Goal: Task Accomplishment & Management: Manage account settings

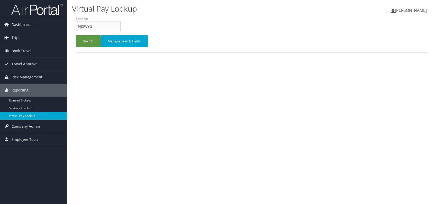
drag, startPoint x: 0, startPoint y: 0, endPoint x: 75, endPoint y: 28, distance: 79.5
click at [76, 28] on form "QueueTime Locator NJSWYG Segment Account Traveler Hotel Name Check-in Date Chec…" at bounding box center [252, 34] width 352 height 36
paste input "NJSWYG"
type input "NJSWYG"
click at [92, 43] on button "Search" at bounding box center [88, 41] width 25 height 12
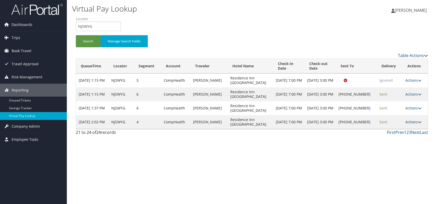
click at [409, 123] on link "Actions" at bounding box center [414, 122] width 16 height 5
click at [393, 139] on link "Logs" at bounding box center [397, 138] width 44 height 9
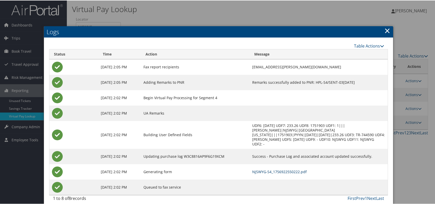
click at [289, 171] on link "NJSWYG-S4_1756922550222.pdf" at bounding box center [279, 171] width 55 height 5
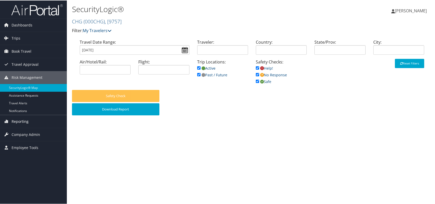
click at [26, 121] on span "Reporting" at bounding box center [20, 121] width 17 height 13
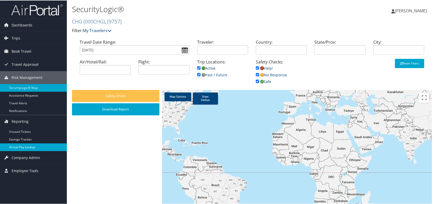
click at [28, 146] on link "Virtual Pay Lookup" at bounding box center [33, 147] width 67 height 8
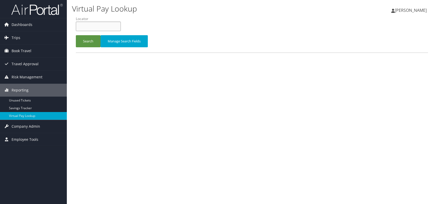
paste input "NKMDCG"
type input "NKMDCG"
click at [92, 44] on button "Search" at bounding box center [88, 41] width 25 height 12
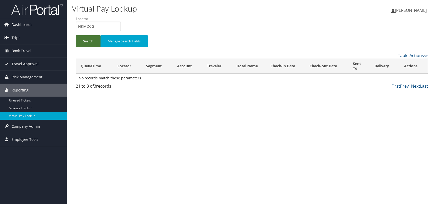
click at [84, 41] on button "Search" at bounding box center [88, 41] width 25 height 12
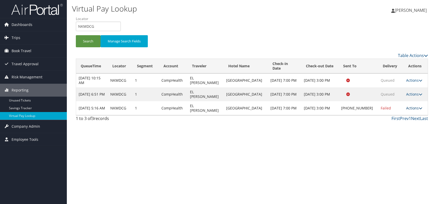
click at [409, 107] on link "Actions" at bounding box center [414, 108] width 16 height 5
click at [392, 125] on link "Logs" at bounding box center [396, 124] width 44 height 9
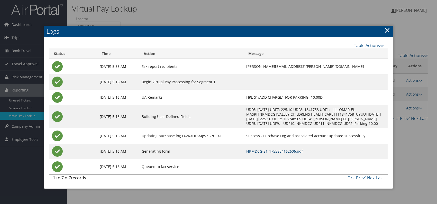
click at [281, 152] on link "NKMDCG-S1_1755854162606.pdf" at bounding box center [274, 151] width 57 height 5
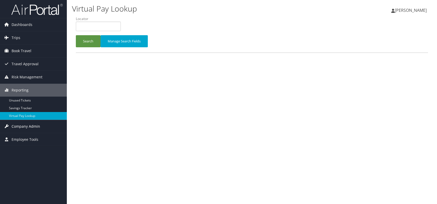
drag, startPoint x: 28, startPoint y: 123, endPoint x: 28, endPoint y: 126, distance: 3.1
click at [28, 123] on span "Company Admin" at bounding box center [26, 126] width 29 height 13
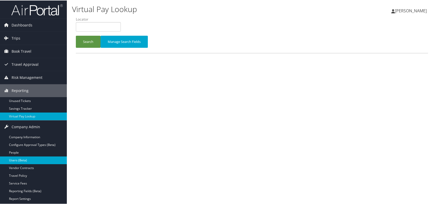
click at [30, 159] on link "Users (Beta)" at bounding box center [33, 160] width 67 height 8
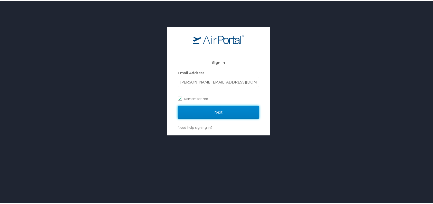
click at [223, 111] on input "Next" at bounding box center [218, 111] width 81 height 13
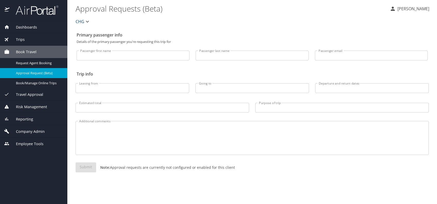
click at [34, 131] on span "Company Admin" at bounding box center [27, 132] width 35 height 6
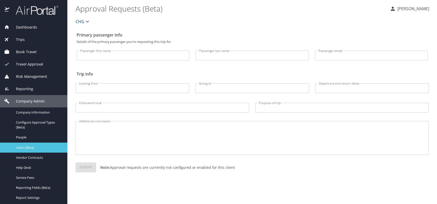
click at [33, 147] on span "Users (Beta)" at bounding box center [38, 147] width 45 height 5
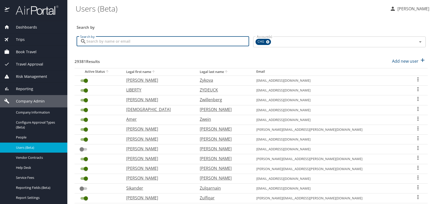
paste input "[EMAIL_ADDRESS][DOMAIN_NAME]"
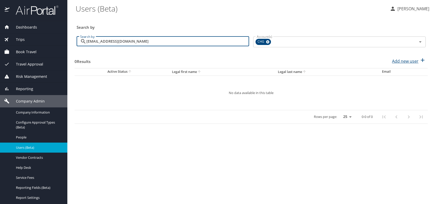
type input "[EMAIL_ADDRESS][DOMAIN_NAME]"
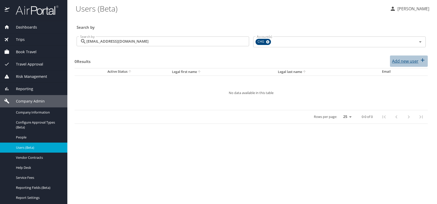
click at [409, 61] on p "Add new user" at bounding box center [405, 61] width 26 height 6
select select "US"
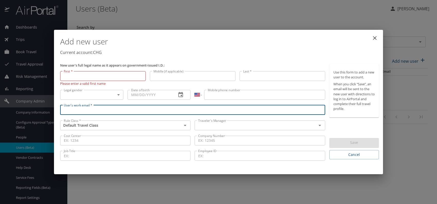
paste input "[EMAIL_ADDRESS][DOMAIN_NAME]"
type input "[EMAIL_ADDRESS][DOMAIN_NAME]"
click at [231, 123] on input "text" at bounding box center [252, 125] width 112 height 7
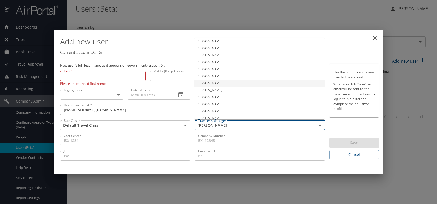
click at [215, 83] on li "[PERSON_NAME]" at bounding box center [259, 83] width 130 height 7
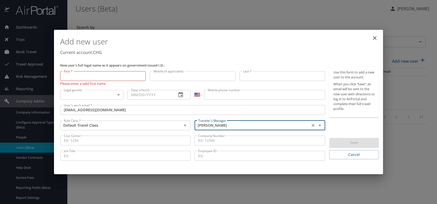
type input "[PERSON_NAME]"
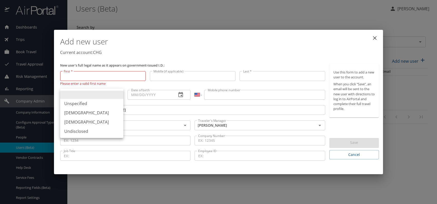
click at [100, 94] on body "Dashboards AirPortal 360™ Manager My Travel Dashboard Trips Airtinerary® Lookup…" at bounding box center [218, 102] width 437 height 204
click at [75, 120] on li "[DEMOGRAPHIC_DATA]" at bounding box center [91, 122] width 63 height 9
type input "[DEMOGRAPHIC_DATA]"
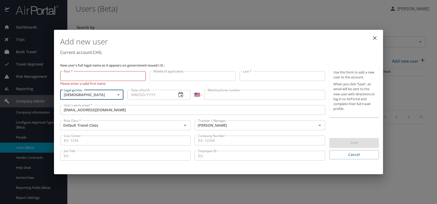
click at [137, 95] on input "Date of birth" at bounding box center [150, 95] width 45 height 10
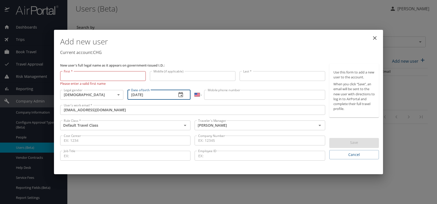
type input "[DATE]"
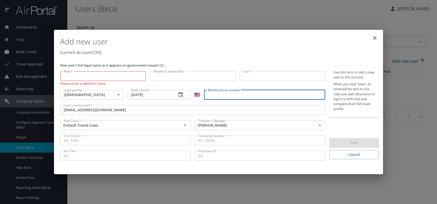
paste input "[PHONE_NUMBER]"
type input "[PHONE_NUMBER]"
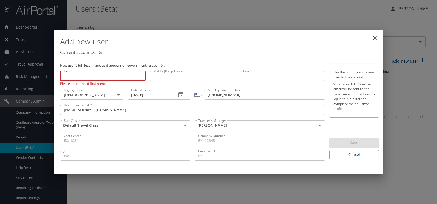
paste input "[PERSON_NAME]"
drag, startPoint x: 73, startPoint y: 76, endPoint x: 76, endPoint y: 76, distance: 3.4
click at [73, 76] on input "[PERSON_NAME]" at bounding box center [103, 76] width 86 height 10
drag, startPoint x: 77, startPoint y: 75, endPoint x: 121, endPoint y: 75, distance: 43.2
click at [121, 75] on input "[PERSON_NAME]" at bounding box center [103, 76] width 86 height 10
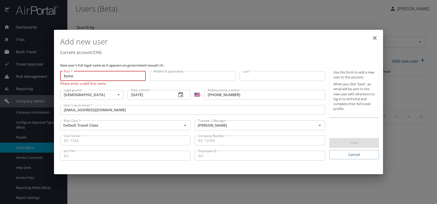
type input "Esme"
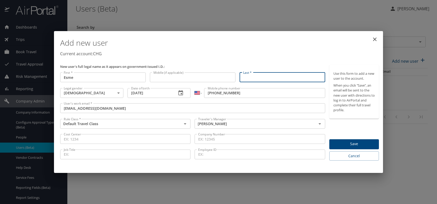
paste input "[PERSON_NAME]"
click at [262, 77] on input "[PERSON_NAME]" at bounding box center [283, 78] width 86 height 10
type input "[PERSON_NAME]"
click at [278, 51] on p "Current account: CHG" at bounding box center [219, 54] width 319 height 6
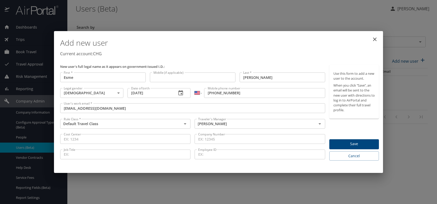
click at [351, 145] on span "Save" at bounding box center [354, 144] width 41 height 6
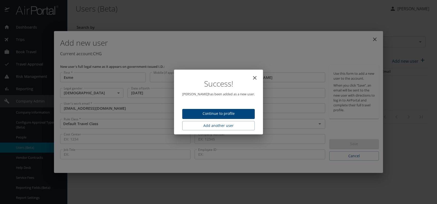
click at [225, 113] on span "Continue to profile" at bounding box center [218, 114] width 64 height 6
select select "US"
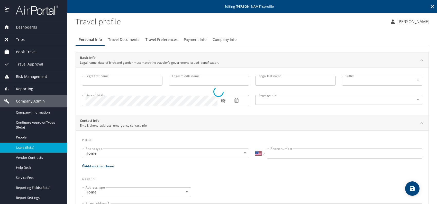
type input "Esme"
type input "[PERSON_NAME]"
type input "[DEMOGRAPHIC_DATA]"
select select "US"
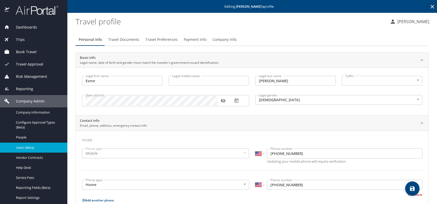
click at [160, 38] on span "Travel Preferences" at bounding box center [162, 40] width 32 height 6
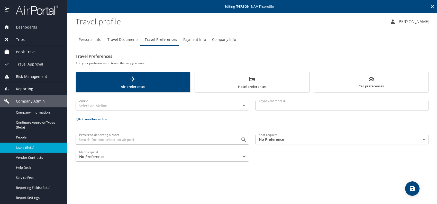
click at [392, 86] on span "Car preferences" at bounding box center [371, 83] width 108 height 13
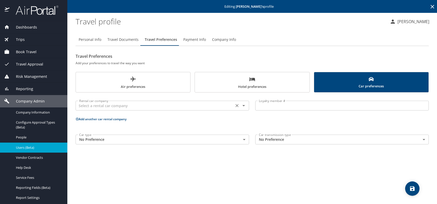
click at [157, 103] on input "text" at bounding box center [154, 105] width 155 height 7
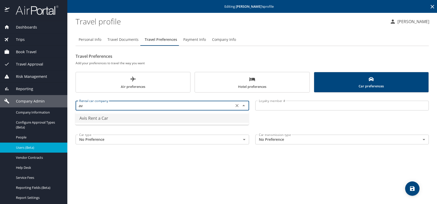
click at [108, 119] on li "Avis Rent a Car" at bounding box center [162, 118] width 174 height 9
type input "Avis Rent a Car"
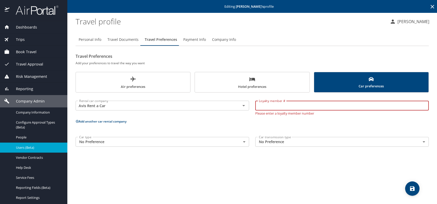
paste input "3HG586"
type input "3HG586"
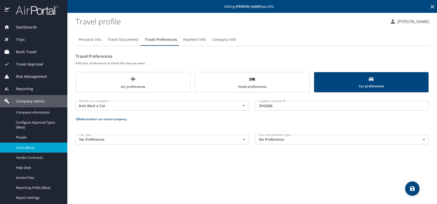
click at [305, 160] on div "Personal Info Travel Documents Travel Preferences Payment Info Company Info Tra…" at bounding box center [252, 116] width 353 height 175
click at [410, 188] on icon "save" at bounding box center [412, 189] width 6 height 6
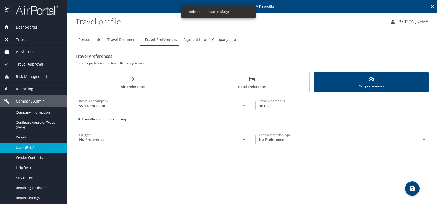
click at [268, 169] on div "Personal Info Travel Documents Travel Preferences Payment Info Company Info Tra…" at bounding box center [252, 116] width 353 height 175
click at [29, 147] on span "Users (Beta)" at bounding box center [38, 147] width 45 height 5
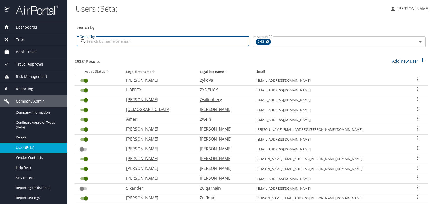
paste input "[EMAIL_ADDRESS][DOMAIN_NAME]"
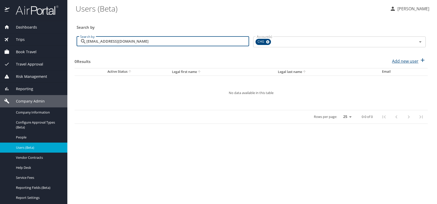
type input "[EMAIL_ADDRESS][DOMAIN_NAME]"
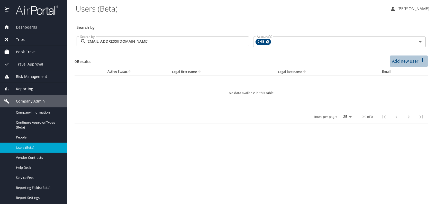
click at [406, 60] on p "Add new user" at bounding box center [405, 61] width 26 height 6
select select "US"
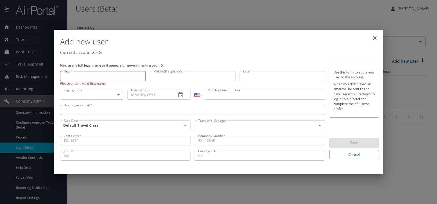
drag, startPoint x: 91, startPoint y: 103, endPoint x: 91, endPoint y: 111, distance: 7.7
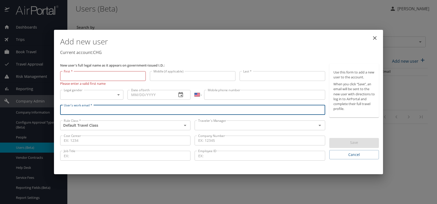
paste input "[EMAIL_ADDRESS][DOMAIN_NAME]"
type input "[EMAIL_ADDRESS][DOMAIN_NAME]"
click at [227, 124] on input "text" at bounding box center [252, 125] width 112 height 7
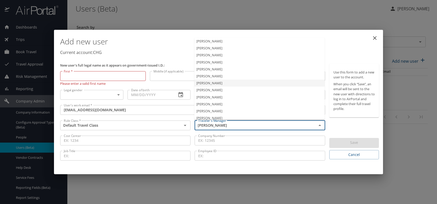
click at [225, 84] on li "[PERSON_NAME]" at bounding box center [259, 83] width 130 height 7
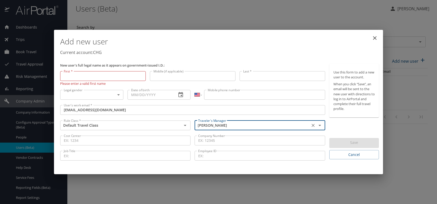
type input "[PERSON_NAME]"
click at [114, 94] on body "Dashboards AirPortal 360™ Manager My Travel Dashboard Trips Airtinerary® Lookup…" at bounding box center [218, 102] width 437 height 204
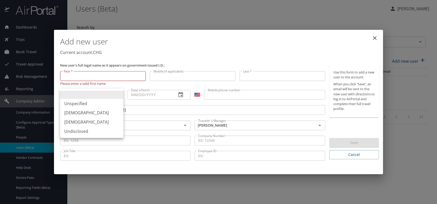
click at [73, 114] on li "[DEMOGRAPHIC_DATA]" at bounding box center [91, 112] width 63 height 9
type input "[DEMOGRAPHIC_DATA]"
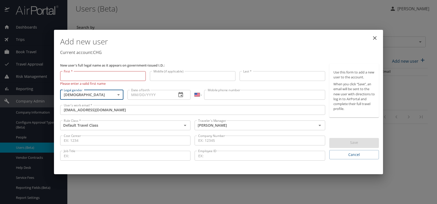
click at [150, 95] on input "Date of birth" at bounding box center [150, 95] width 45 height 10
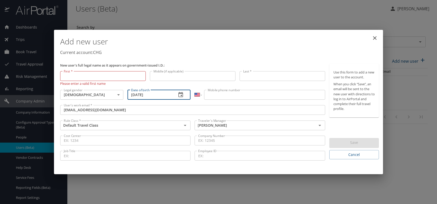
type input "[DATE]"
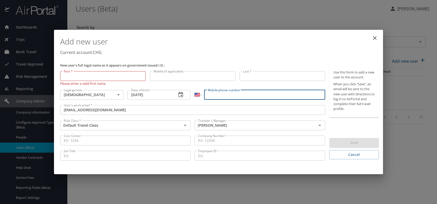
paste input "[PHONE_NUMBER]"
type input "[PHONE_NUMBER]"
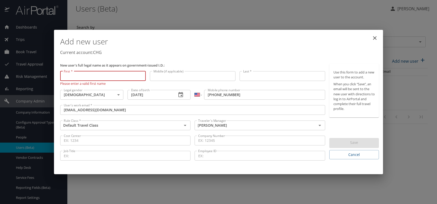
paste input "[PERSON_NAME]"
drag, startPoint x: 73, startPoint y: 76, endPoint x: 147, endPoint y: 80, distance: 73.7
click at [147, 79] on div "First * [PERSON_NAME] First * Please enter a valid first name" at bounding box center [103, 78] width 90 height 19
type input "[PERSON_NAME]"
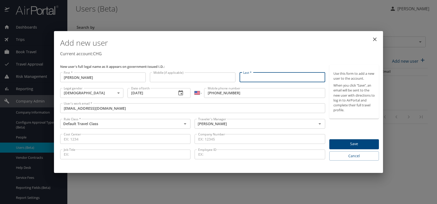
paste input "[PERSON_NAME]"
click at [255, 76] on input "[PERSON_NAME]" at bounding box center [283, 78] width 86 height 10
type input "[PERSON_NAME]"
click at [293, 52] on p "Current account: CHG" at bounding box center [219, 54] width 319 height 6
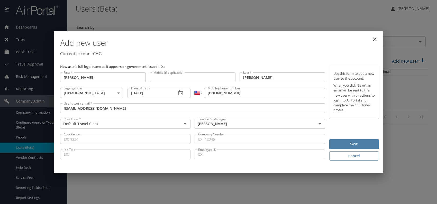
click at [352, 143] on span "Save" at bounding box center [354, 144] width 41 height 6
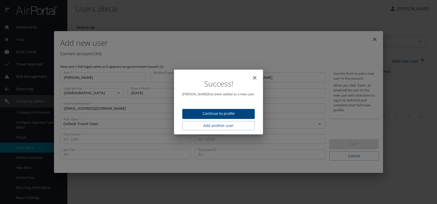
click at [217, 115] on span "Continue to profile" at bounding box center [218, 114] width 64 height 6
select select "US"
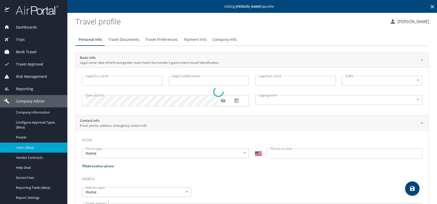
type input "[PERSON_NAME]"
type input "[DEMOGRAPHIC_DATA]"
select select "US"
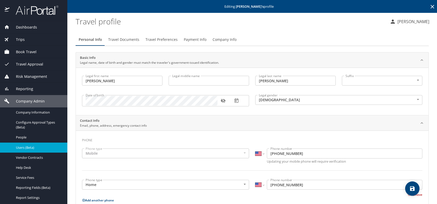
click at [127, 39] on span "Travel Documents" at bounding box center [123, 40] width 31 height 6
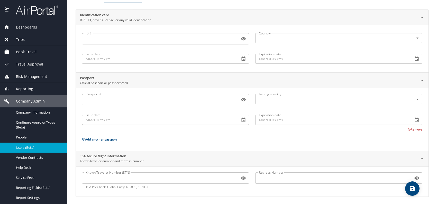
scroll to position [43, 0]
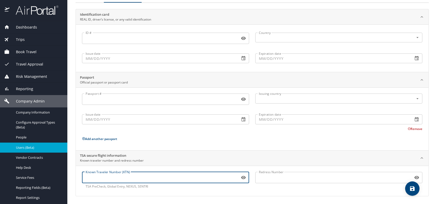
paste input "155181381"
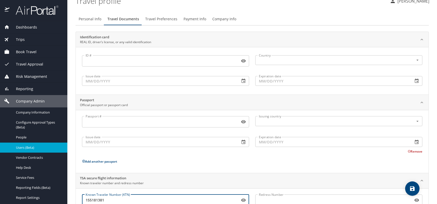
scroll to position [0, 0]
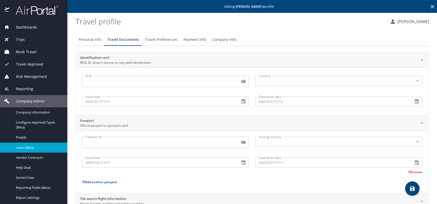
type input "155181381"
click at [164, 40] on span "Travel Preferences" at bounding box center [161, 40] width 32 height 6
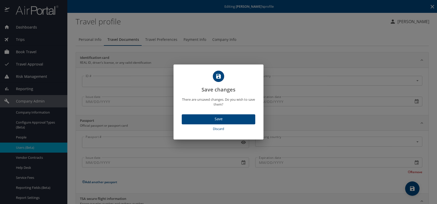
click at [230, 119] on span "Save" at bounding box center [218, 119] width 65 height 6
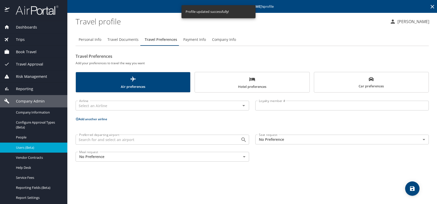
click at [289, 138] on body "Dashboards AirPortal 360™ Manager My Travel Dashboard Trips Airtinerary® Lookup…" at bounding box center [218, 102] width 437 height 204
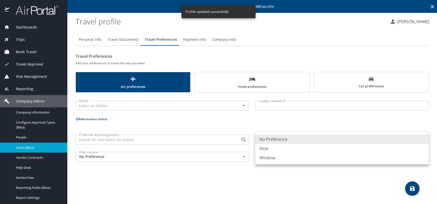
click at [279, 149] on li "Aisle" at bounding box center [342, 148] width 174 height 9
type input "Aisle"
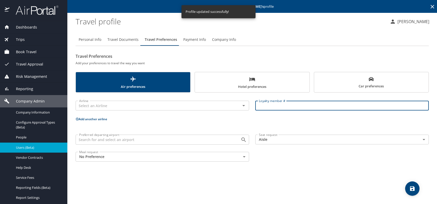
paste input "47N4LD2"
type input "47N4LD2"
click at [138, 107] on input "text" at bounding box center [154, 105] width 155 height 7
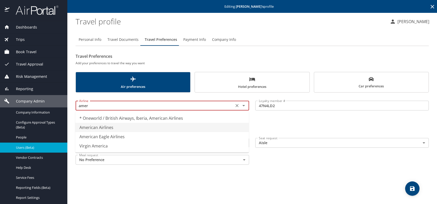
click at [113, 129] on li "American Airlines" at bounding box center [162, 127] width 174 height 9
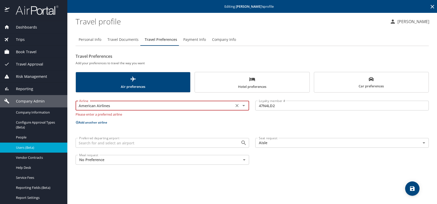
type input "American Airlines"
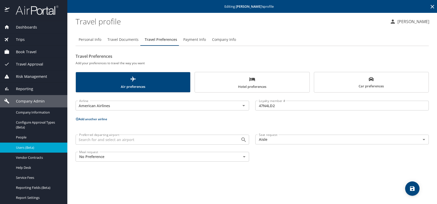
click at [97, 119] on button "Add another airline" at bounding box center [92, 119] width 32 height 4
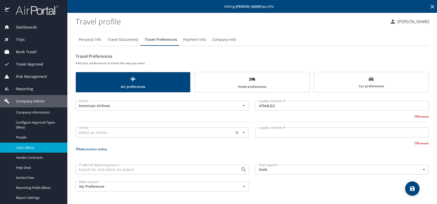
click at [99, 137] on div "Airline" at bounding box center [163, 133] width 174 height 10
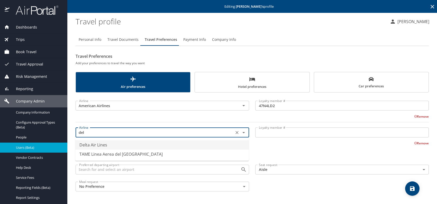
drag, startPoint x: 110, startPoint y: 144, endPoint x: 115, endPoint y: 143, distance: 5.2
click at [111, 144] on li "Delta Air Lines" at bounding box center [162, 144] width 174 height 9
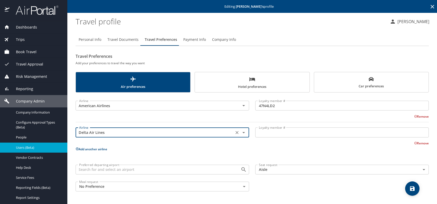
type input "Delta Air Lines"
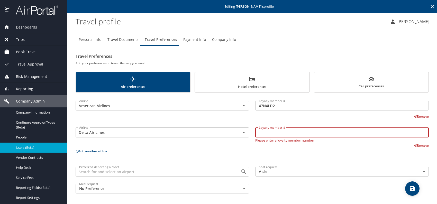
paste input "6328332611"
type input "6328332611"
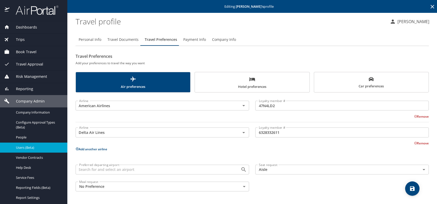
click at [92, 147] on button "Add another airline" at bounding box center [92, 149] width 32 height 4
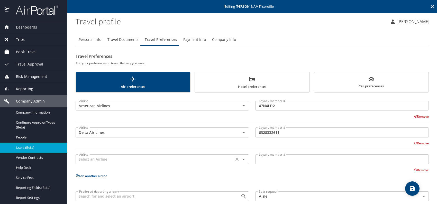
click at [93, 158] on input "text" at bounding box center [154, 159] width 155 height 7
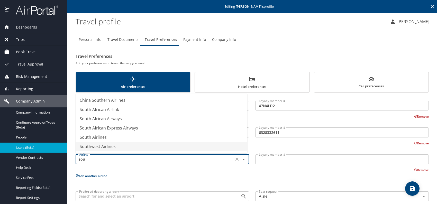
drag, startPoint x: 111, startPoint y: 146, endPoint x: 135, endPoint y: 148, distance: 24.0
click at [111, 146] on li "Southwest Airlines" at bounding box center [162, 146] width 172 height 9
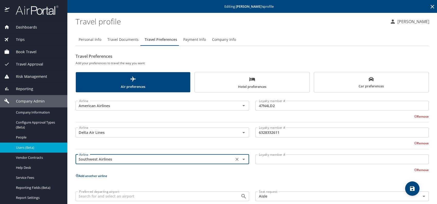
type input "Southwest Airlines"
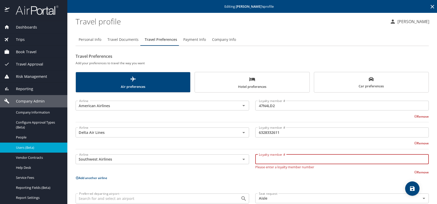
paste input "1049360421"
type input "1049360421"
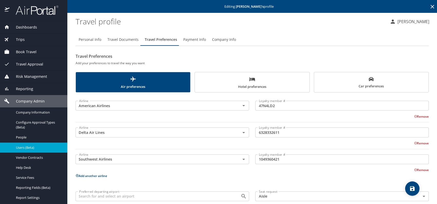
click at [88, 175] on button "Add another airline" at bounding box center [92, 176] width 32 height 4
click at [103, 186] on input "text" at bounding box center [154, 186] width 155 height 7
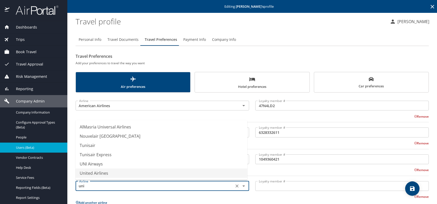
click at [102, 171] on li "United Airlines" at bounding box center [162, 173] width 172 height 9
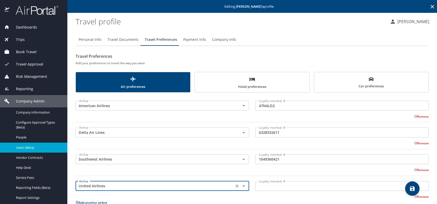
type input "United Airlines"
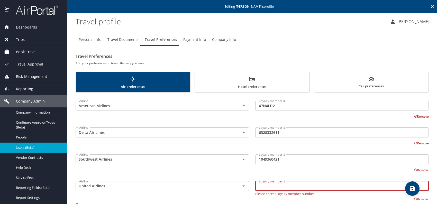
paste input "HQR82541"
type input "HQR82541"
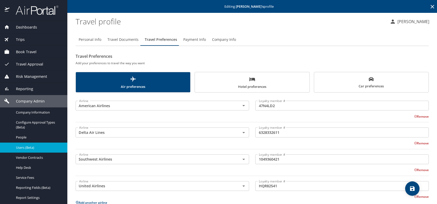
click at [367, 85] on span "Car preferences" at bounding box center [371, 83] width 108 height 13
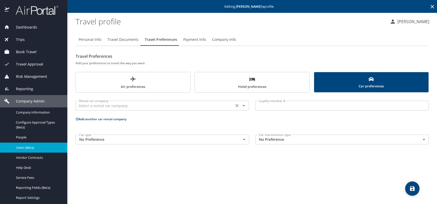
click at [121, 108] on input "text" at bounding box center [154, 105] width 155 height 7
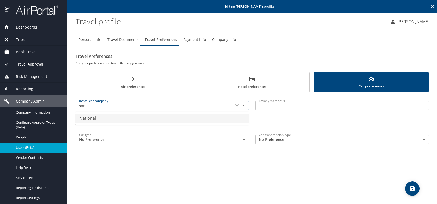
click at [100, 118] on li "National" at bounding box center [162, 118] width 174 height 9
type input "National"
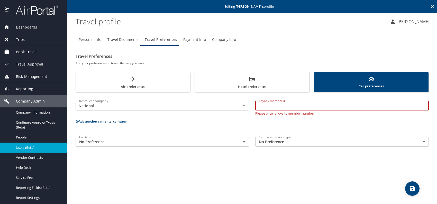
paste input "925521332"
type input "925521332"
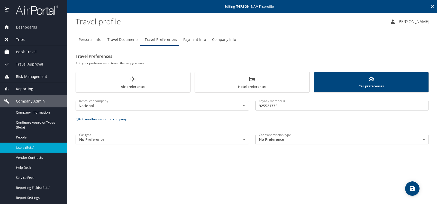
click at [96, 119] on button "Add another car rental company" at bounding box center [101, 119] width 51 height 4
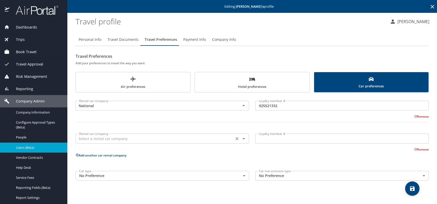
click at [88, 139] on input "text" at bounding box center [154, 138] width 155 height 7
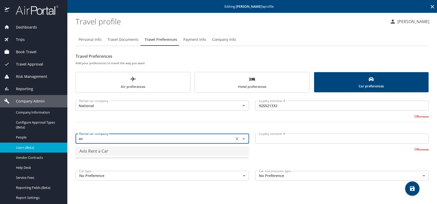
drag, startPoint x: 108, startPoint y: 150, endPoint x: 169, endPoint y: 148, distance: 61.8
click at [109, 150] on li "Avis Rent a Car" at bounding box center [162, 151] width 174 height 9
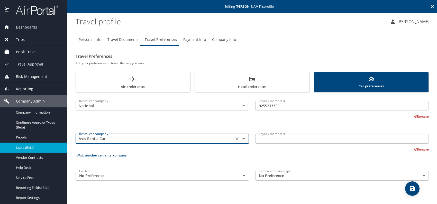
type input "Avis Rent a Car"
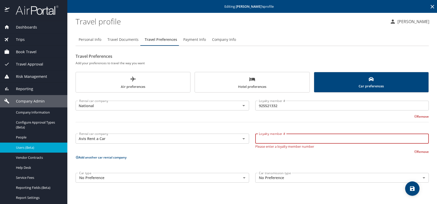
paste input "0LR208"
type input "0LR208"
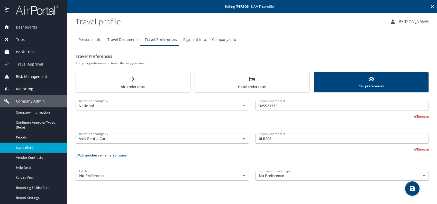
click at [244, 79] on span "Hotel preferences" at bounding box center [252, 83] width 108 height 14
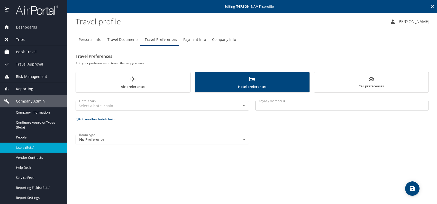
click at [218, 141] on body "Dashboards AirPortal 360™ Manager My Travel Dashboard Trips Airtinerary® Lookup…" at bounding box center [218, 102] width 437 height 204
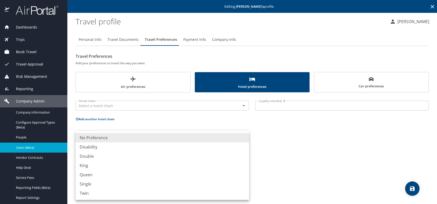
click at [103, 165] on li "King" at bounding box center [163, 165] width 174 height 9
type input "King"
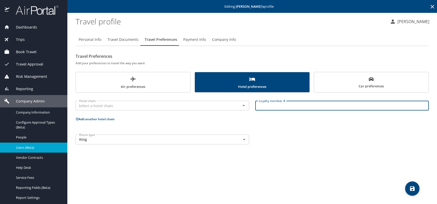
paste input "286221259"
type input "286221259"
click at [166, 106] on input "text" at bounding box center [154, 105] width 155 height 7
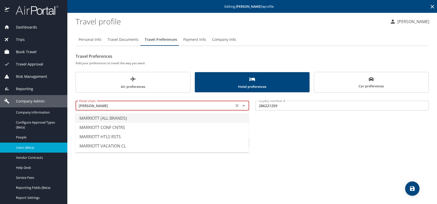
drag, startPoint x: 135, startPoint y: 121, endPoint x: 138, endPoint y: 121, distance: 3.4
click at [134, 121] on li "MARRIOTT (ALL BRANDS)" at bounding box center [162, 118] width 174 height 9
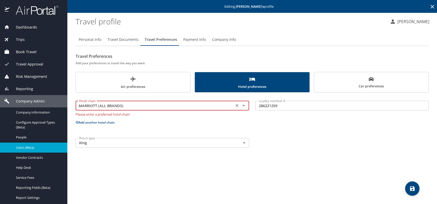
type input "MARRIOTT (ALL BRANDS)"
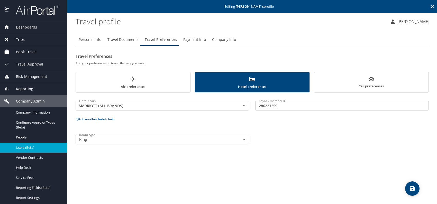
click at [96, 118] on button "Add another hotel chain" at bounding box center [95, 119] width 39 height 4
click at [115, 142] on div "Hotel chain" at bounding box center [163, 139] width 174 height 10
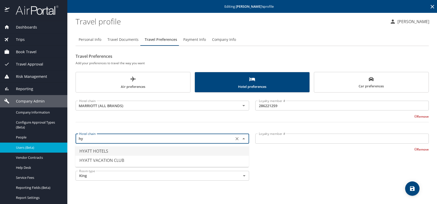
click at [115, 148] on li "HYATT HOTELS" at bounding box center [162, 151] width 174 height 9
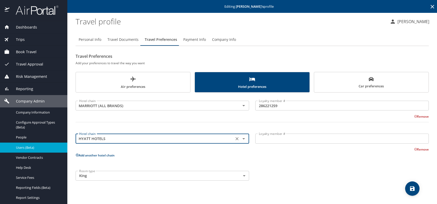
type input "HYATT HOTELS"
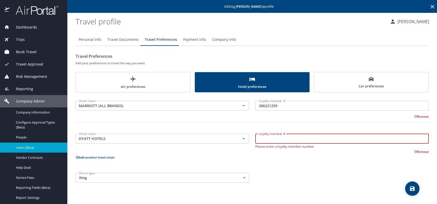
paste input "5461125"
type input "5461125"
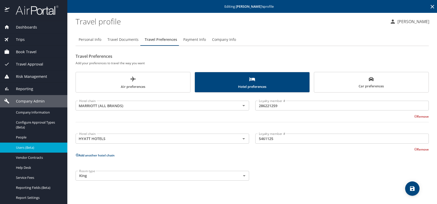
click at [319, 165] on div "Hotel chain MARRIOTT (ALL BRANDS) Hotel chain Loyalty member # 286221259 Loyalt…" at bounding box center [252, 140] width 353 height 88
click at [409, 186] on span "save" at bounding box center [412, 189] width 14 height 6
click at [410, 188] on icon "save" at bounding box center [412, 188] width 5 height 5
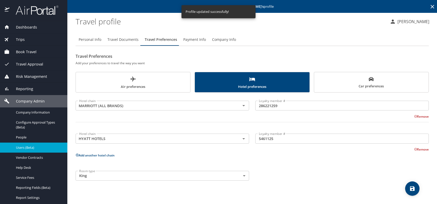
click at [28, 145] on span "Users (Beta)" at bounding box center [38, 147] width 45 height 5
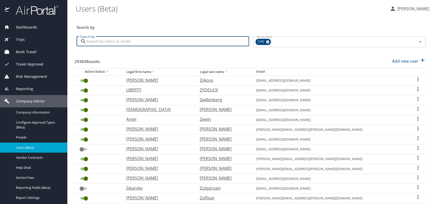
paste input "[EMAIL_ADDRESS][DOMAIN_NAME]"
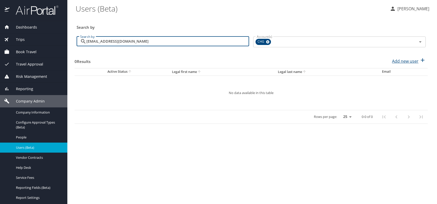
type input "[EMAIL_ADDRESS][DOMAIN_NAME]"
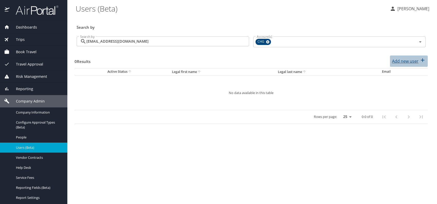
click at [401, 63] on p "Add new user" at bounding box center [405, 61] width 26 height 6
select select "US"
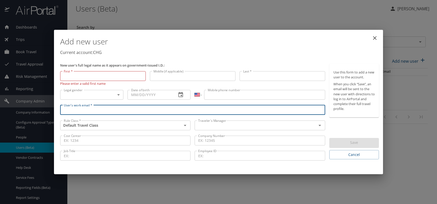
paste input "[EMAIL_ADDRESS][DOMAIN_NAME]"
type input "[EMAIL_ADDRESS][DOMAIN_NAME]"
click at [227, 126] on input "text" at bounding box center [252, 125] width 112 height 7
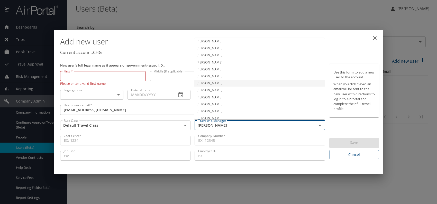
click at [213, 83] on li "[PERSON_NAME]" at bounding box center [259, 83] width 130 height 7
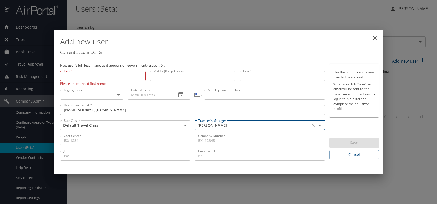
type input "[PERSON_NAME]"
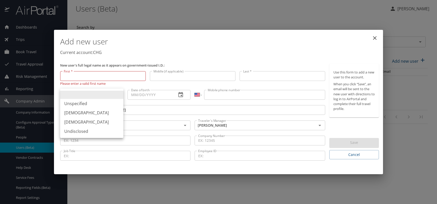
click at [110, 92] on body "Dashboards AirPortal 360™ Manager My Travel Dashboard Trips Airtinerary® Lookup…" at bounding box center [218, 102] width 437 height 204
drag, startPoint x: 73, startPoint y: 121, endPoint x: 75, endPoint y: 120, distance: 2.9
click at [73, 121] on li "[DEMOGRAPHIC_DATA]" at bounding box center [91, 122] width 63 height 9
type input "[DEMOGRAPHIC_DATA]"
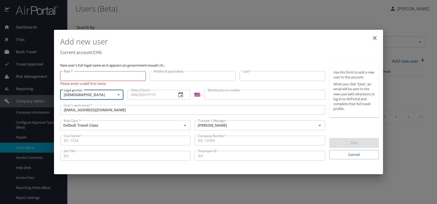
click at [144, 92] on input "Date of birth" at bounding box center [150, 95] width 45 height 10
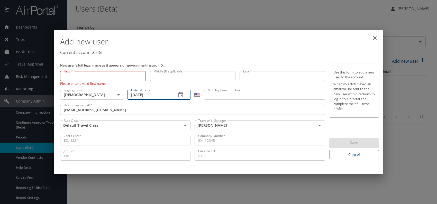
type input "[DATE]"
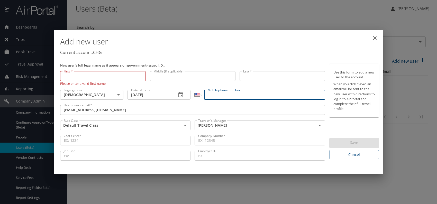
paste input "[PHONE_NUMBER]"
type input "[PHONE_NUMBER]"
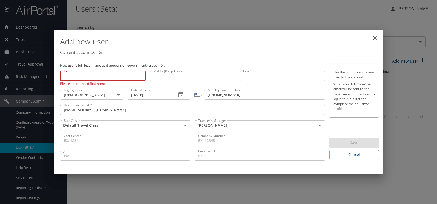
paste input "[PERSON_NAME]"
drag, startPoint x: 78, startPoint y: 76, endPoint x: 115, endPoint y: 75, distance: 37.8
click at [115, 75] on input "[PERSON_NAME]" at bounding box center [103, 76] width 86 height 10
type input "Lauren"
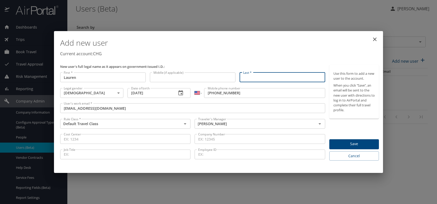
paste input "[PERSON_NAME]"
drag, startPoint x: 256, startPoint y: 77, endPoint x: 260, endPoint y: 81, distance: 5.3
click at [256, 77] on input "[PERSON_NAME]" at bounding box center [283, 78] width 86 height 10
click at [286, 55] on p "Current account: CHG" at bounding box center [219, 54] width 319 height 6
type input "[PERSON_NAME]"
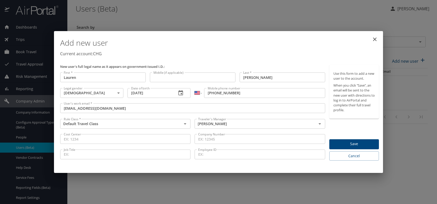
click at [354, 142] on span "Save" at bounding box center [354, 144] width 41 height 6
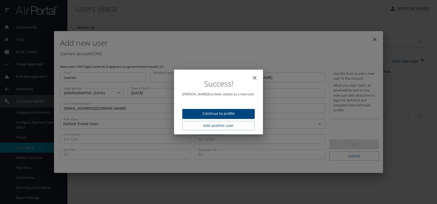
click at [223, 111] on span "Continue to profile" at bounding box center [218, 114] width 64 height 6
select select "US"
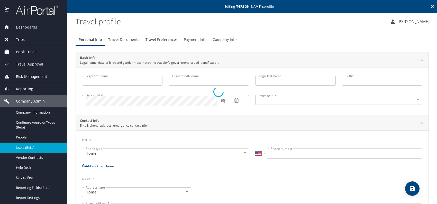
type input "Lauren"
type input "[PERSON_NAME]"
type input "[DEMOGRAPHIC_DATA]"
select select "US"
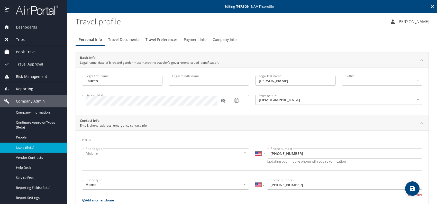
click at [155, 38] on span "Travel Preferences" at bounding box center [162, 40] width 32 height 6
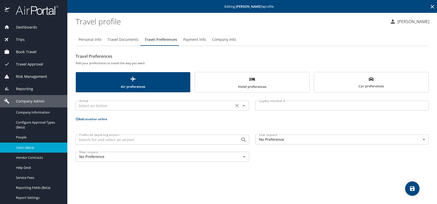
click at [107, 107] on input "text" at bounding box center [154, 105] width 155 height 7
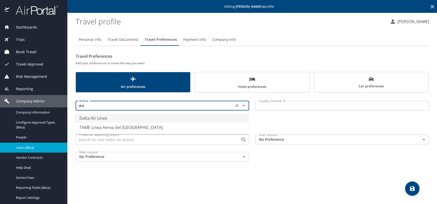
drag, startPoint x: 106, startPoint y: 118, endPoint x: 129, endPoint y: 118, distance: 23.1
click at [106, 118] on li "Delta Air Lines" at bounding box center [162, 118] width 174 height 9
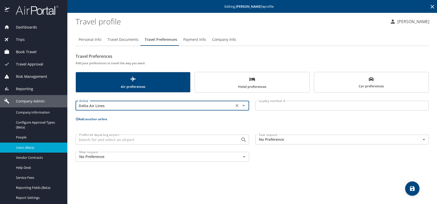
type input "Delta Air Lines"
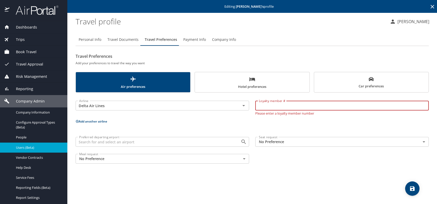
paste input "9758610340"
type input "9758610340"
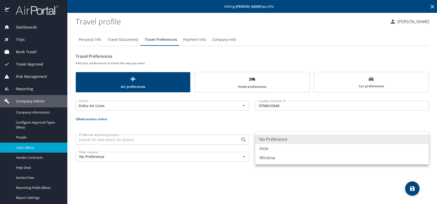
click at [283, 140] on body "Dashboards AirPortal 360™ Manager My Travel Dashboard Trips Airtinerary® Lookup…" at bounding box center [218, 102] width 437 height 204
click at [279, 159] on li "Window" at bounding box center [342, 157] width 174 height 9
type input "Window"
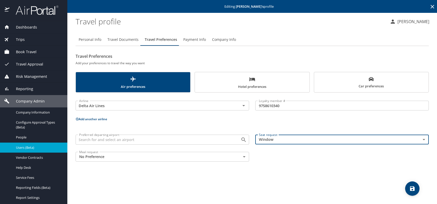
click at [94, 120] on button "Add another airline" at bounding box center [92, 119] width 32 height 4
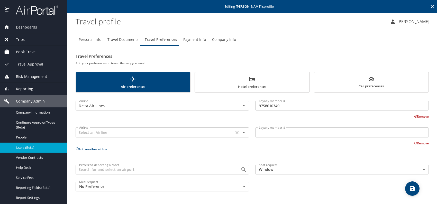
click at [96, 133] on input "text" at bounding box center [154, 132] width 155 height 7
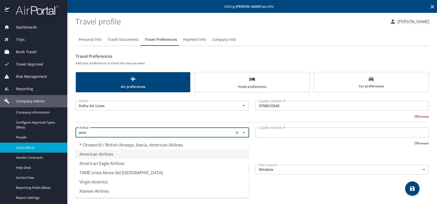
click at [105, 152] on li "American Airlines" at bounding box center [162, 154] width 174 height 9
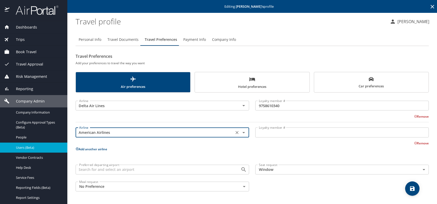
type input "American Airlines"
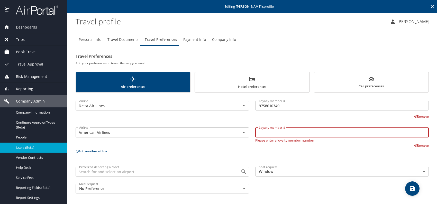
paste input "BX320D6"
type input "BX320D6"
click at [299, 150] on p "Add another airline" at bounding box center [252, 151] width 353 height 6
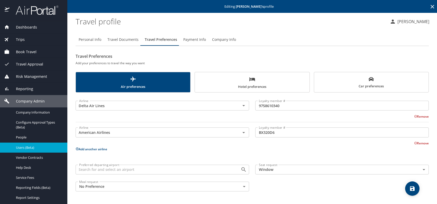
click at [100, 150] on button "Add another airline" at bounding box center [92, 149] width 32 height 4
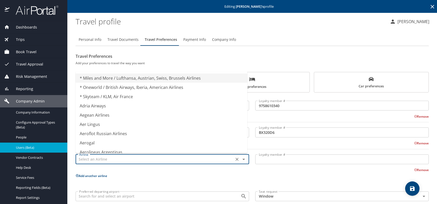
click at [104, 159] on input "text" at bounding box center [154, 159] width 155 height 7
click at [109, 149] on li "Aerolineas Argentinas" at bounding box center [162, 152] width 172 height 9
type input "Aerolineas Argentinas"
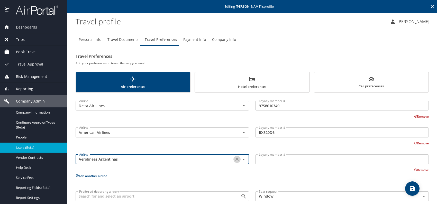
click at [235, 158] on icon "Clear" at bounding box center [237, 159] width 5 height 5
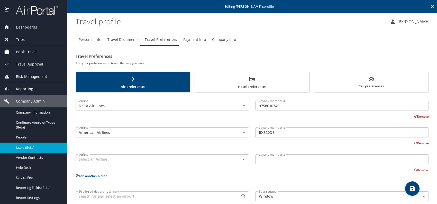
drag, startPoint x: 219, startPoint y: 178, endPoint x: 224, endPoint y: 175, distance: 5.4
click at [219, 177] on p "Add another airline" at bounding box center [252, 176] width 353 height 6
click at [345, 168] on div "Remove" at bounding box center [249, 170] width 360 height 6
click at [408, 189] on span "save" at bounding box center [412, 189] width 14 height 6
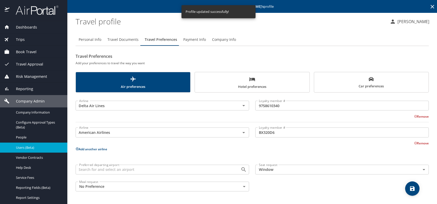
click at [34, 147] on span "Users (Beta)" at bounding box center [38, 147] width 45 height 5
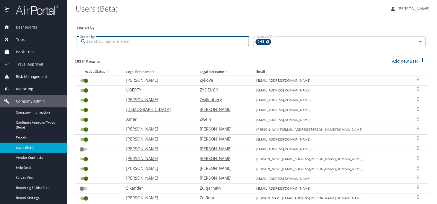
paste input "[DATE][EMAIL_ADDRESS][DOMAIN_NAME]"
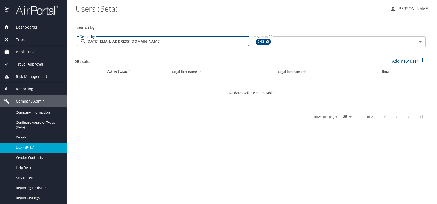
type input "[DATE][EMAIL_ADDRESS][DOMAIN_NAME]"
click at [402, 63] on p "Add new user" at bounding box center [405, 61] width 26 height 6
select select "US"
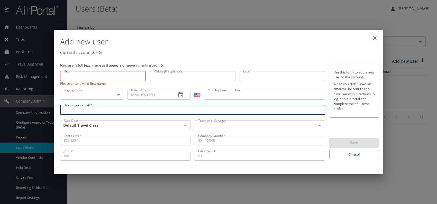
paste input "[DATE][EMAIL_ADDRESS][DOMAIN_NAME]"
type input "[DATE][EMAIL_ADDRESS][DOMAIN_NAME]"
click at [222, 124] on input "text" at bounding box center [252, 125] width 112 height 7
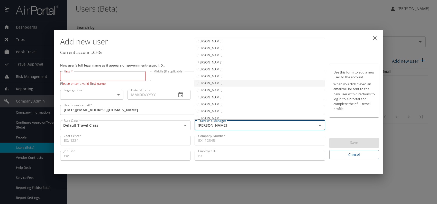
click at [211, 85] on li "[PERSON_NAME]" at bounding box center [259, 83] width 130 height 7
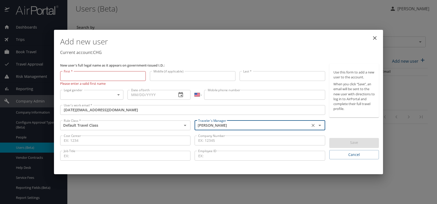
type input "[PERSON_NAME]"
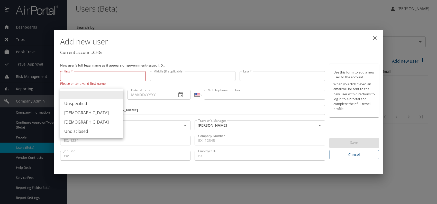
click at [112, 96] on body "Dashboards AirPortal 360™ Manager My Travel Dashboard Trips Airtinerary® Lookup…" at bounding box center [218, 102] width 437 height 204
click at [84, 121] on li "[DEMOGRAPHIC_DATA]" at bounding box center [91, 122] width 63 height 9
type input "[DEMOGRAPHIC_DATA]"
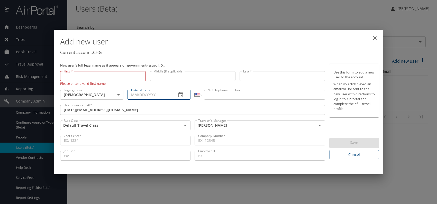
click at [147, 91] on input "Date of birth" at bounding box center [150, 95] width 45 height 10
type input "[DATE]"
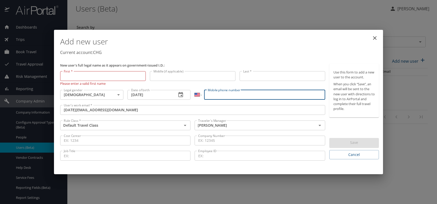
paste input "[PHONE_NUMBER]"
type input "[PHONE_NUMBER]"
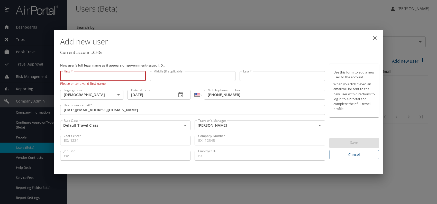
paste input "[DATE][PERSON_NAME]"
drag, startPoint x: 71, startPoint y: 76, endPoint x: 112, endPoint y: 73, distance: 41.3
click at [112, 73] on input "[DATE][PERSON_NAME]" at bounding box center [103, 76] width 86 height 10
type input "[DATE]"
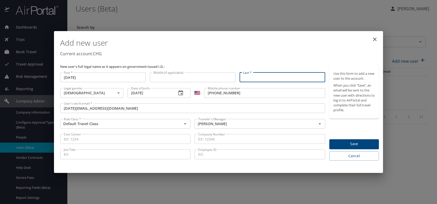
paste input "[DATE][PERSON_NAME]"
click at [252, 77] on input "[DATE][PERSON_NAME]" at bounding box center [283, 78] width 86 height 10
type input "Chojecka"
click at [261, 49] on h1 "Add new user" at bounding box center [219, 42] width 319 height 15
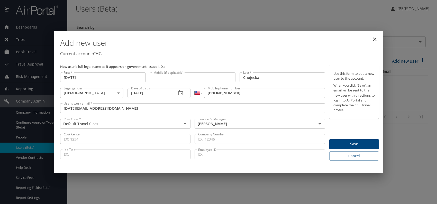
click at [351, 142] on span "Save" at bounding box center [354, 144] width 41 height 6
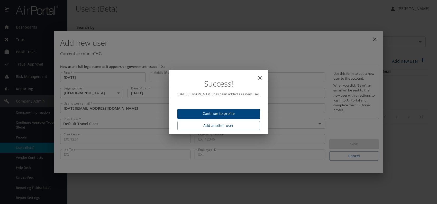
click at [212, 114] on span "Continue to profile" at bounding box center [219, 114] width 74 height 6
select select "US"
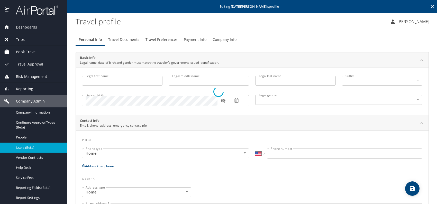
type input "[DATE]"
type input "Chojecka"
type input "[DEMOGRAPHIC_DATA]"
select select "US"
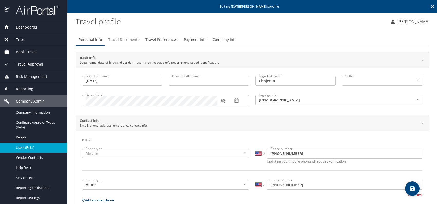
click at [125, 38] on span "Travel Documents" at bounding box center [123, 40] width 31 height 6
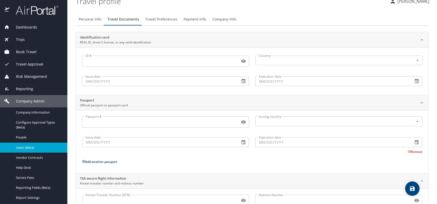
scroll to position [43, 0]
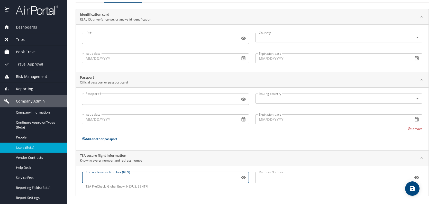
paste input "2645749769"
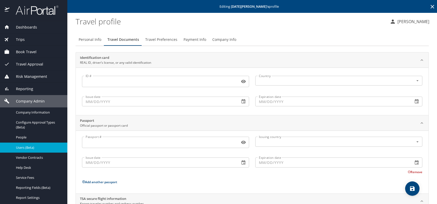
type input "2645749769"
click at [158, 37] on span "Travel Preferences" at bounding box center [161, 40] width 32 height 6
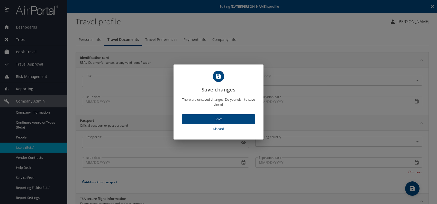
click at [239, 120] on span "Save" at bounding box center [218, 119] width 65 height 6
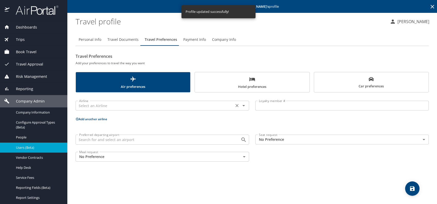
click at [103, 105] on input "text" at bounding box center [154, 105] width 155 height 7
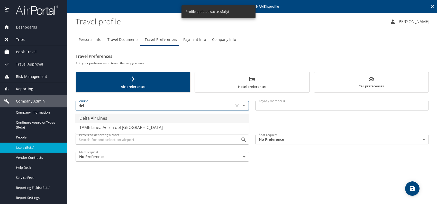
drag, startPoint x: 110, startPoint y: 117, endPoint x: 125, endPoint y: 117, distance: 15.2
click at [110, 117] on li "Delta Air Lines" at bounding box center [162, 118] width 174 height 9
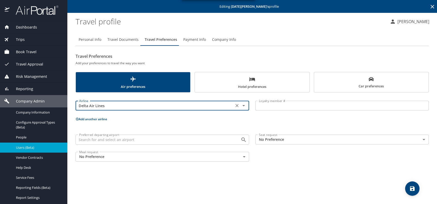
type input "Delta Air Lines"
click at [288, 139] on body "Dashboards AirPortal 360™ Manager My Travel Dashboard Trips Airtinerary® Lookup…" at bounding box center [218, 102] width 437 height 204
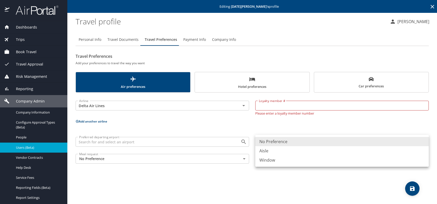
click at [280, 161] on li "Window" at bounding box center [342, 160] width 174 height 9
type input "Window"
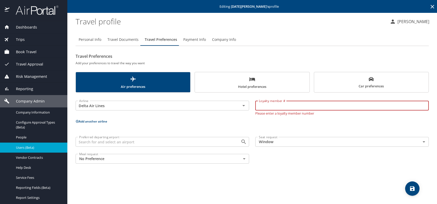
paste input "2645749769"
type input "2645749769"
click at [359, 79] on span "Car preferences" at bounding box center [371, 83] width 108 height 13
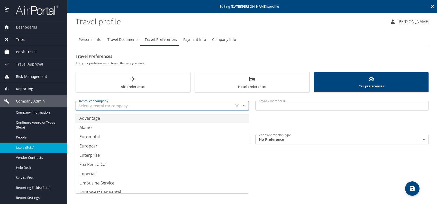
click at [125, 105] on input "text" at bounding box center [154, 105] width 155 height 7
drag, startPoint x: 103, startPoint y: 119, endPoint x: 108, endPoint y: 118, distance: 5.2
click at [104, 118] on li "Hertz" at bounding box center [162, 118] width 174 height 9
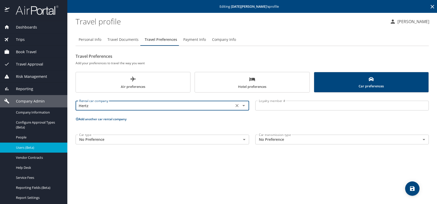
type input "Hertz"
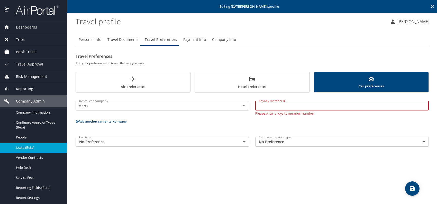
paste input "17509210"
type input "17509210"
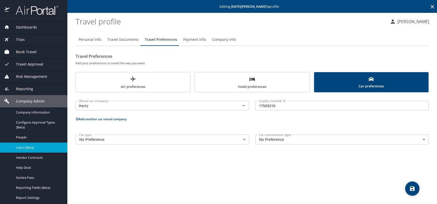
click at [229, 85] on span "Hotel preferences" at bounding box center [252, 83] width 108 height 14
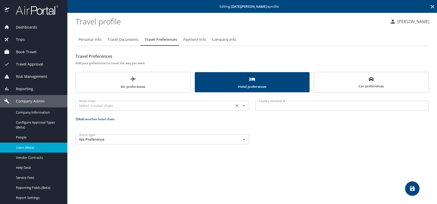
click at [126, 108] on input "text" at bounding box center [154, 105] width 155 height 7
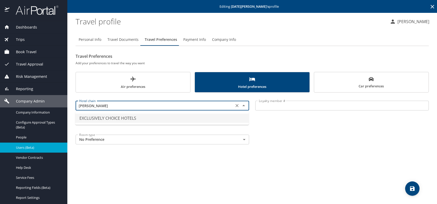
drag, startPoint x: 146, startPoint y: 117, endPoint x: 151, endPoint y: 117, distance: 5.2
click at [146, 117] on li "EXCLUSIVELY CHOICE HOTELS" at bounding box center [162, 118] width 174 height 9
type input "EXCLUSIVELY CHOICE HOTELS"
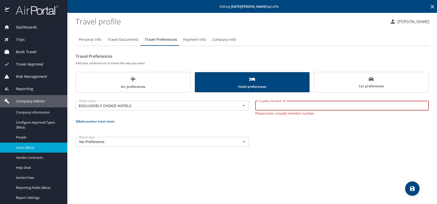
paste input "PAC03161"
type input "PAC03161"
click at [328, 129] on div "Hotel chain EXCLUSIVELY CHOICE HOTELS Hotel chain Loyalty member # PAC03161 Loy…" at bounding box center [252, 123] width 353 height 54
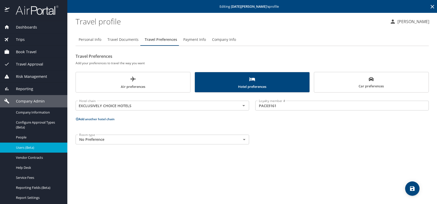
click at [413, 186] on icon "save" at bounding box center [412, 189] width 6 height 6
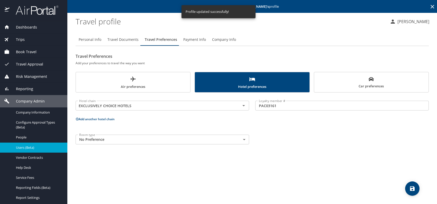
click at [33, 145] on span "Users (Beta)" at bounding box center [38, 147] width 45 height 5
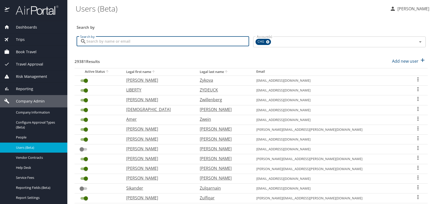
paste input "[PERSON_NAME][EMAIL_ADDRESS][DOMAIN_NAME]"
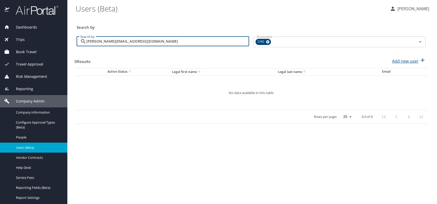
type input "[PERSON_NAME][EMAIL_ADDRESS][DOMAIN_NAME]"
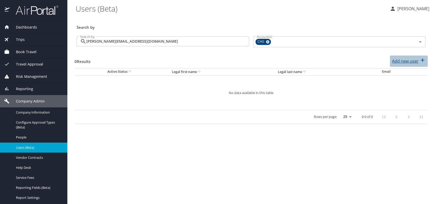
click at [417, 60] on p "Add new user" at bounding box center [405, 61] width 26 height 6
select select "US"
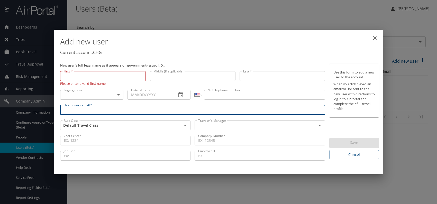
paste input "[PERSON_NAME][EMAIL_ADDRESS][DOMAIN_NAME]"
type input "[PERSON_NAME][EMAIL_ADDRESS][DOMAIN_NAME]"
click at [224, 127] on input "text" at bounding box center [252, 125] width 112 height 7
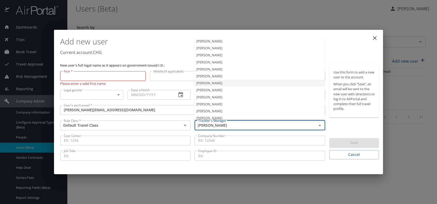
click at [212, 81] on li "[PERSON_NAME]" at bounding box center [259, 83] width 130 height 7
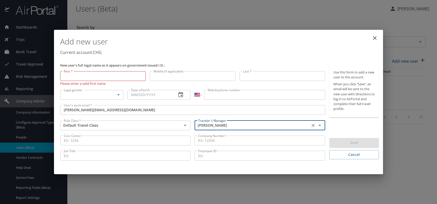
type input "[PERSON_NAME]"
click at [118, 94] on body "Dashboards AirPortal 360™ Manager My Travel Dashboard Trips Airtinerary® Lookup…" at bounding box center [218, 102] width 437 height 204
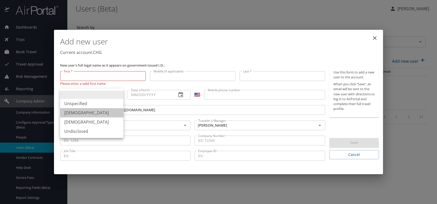
drag, startPoint x: 75, startPoint y: 113, endPoint x: 81, endPoint y: 111, distance: 6.6
click at [75, 113] on li "[DEMOGRAPHIC_DATA]" at bounding box center [91, 112] width 63 height 9
type input "[DEMOGRAPHIC_DATA]"
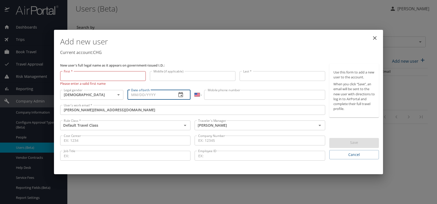
click at [140, 96] on input "Date of birth" at bounding box center [150, 95] width 45 height 10
type input "[DATE]"
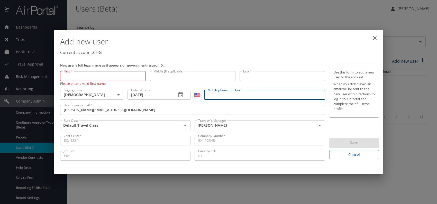
paste input "[PHONE_NUMBER]"
type input "[PHONE_NUMBER]"
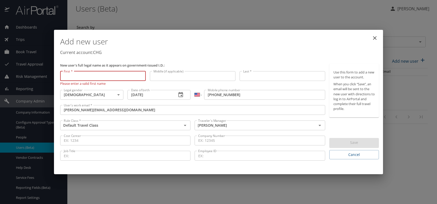
paste input "[PERSON_NAME]"
drag, startPoint x: 74, startPoint y: 76, endPoint x: 110, endPoint y: 76, distance: 36.0
click at [110, 76] on input "[PERSON_NAME]" at bounding box center [103, 76] width 86 height 10
type input "[PERSON_NAME]"
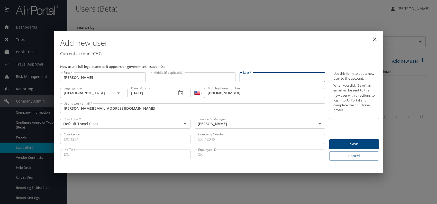
paste input "[PERSON_NAME]"
click at [255, 76] on input "[PERSON_NAME]" at bounding box center [283, 78] width 86 height 10
type input "[PERSON_NAME]"
click at [297, 58] on div "Add new user Current account: CHG" at bounding box center [219, 48] width 323 height 30
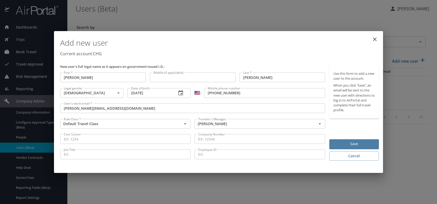
click at [350, 144] on span "Save" at bounding box center [354, 144] width 41 height 6
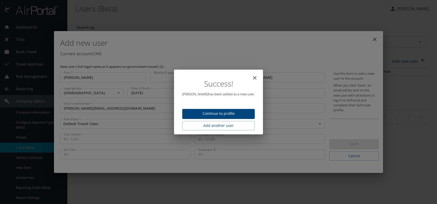
click at [231, 113] on span "Continue to profile" at bounding box center [218, 114] width 64 height 6
select select "US"
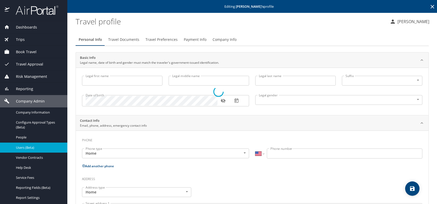
type input "[PERSON_NAME]"
type input "[DEMOGRAPHIC_DATA]"
select select "US"
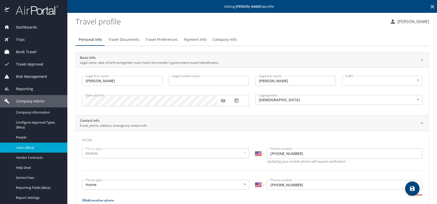
click at [415, 188] on icon "save" at bounding box center [412, 189] width 6 height 6
select select "US"
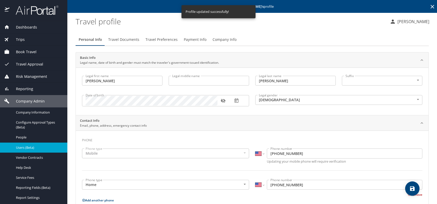
select select "US"
click at [33, 149] on span "Users (Beta)" at bounding box center [38, 147] width 45 height 5
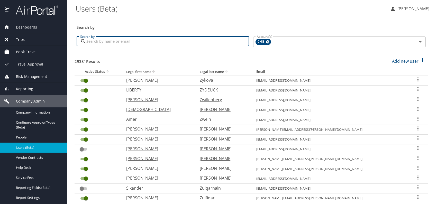
paste input "[EMAIL_ADDRESS][DOMAIN_NAME]"
drag, startPoint x: 95, startPoint y: 40, endPoint x: 101, endPoint y: 43, distance: 6.2
click at [95, 41] on input "[EMAIL_ADDRESS][DOMAIN_NAME]" at bounding box center [167, 42] width 163 height 10
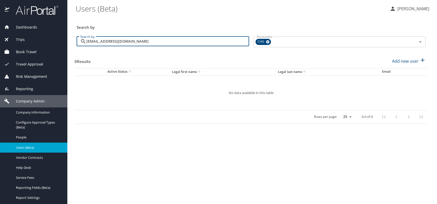
type input "[EMAIL_ADDRESS][DOMAIN_NAME]"
click at [196, 17] on div "Search by" at bounding box center [251, 23] width 353 height 17
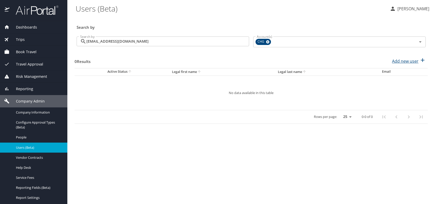
click at [404, 59] on p "Add new user" at bounding box center [405, 61] width 26 height 6
select select "US"
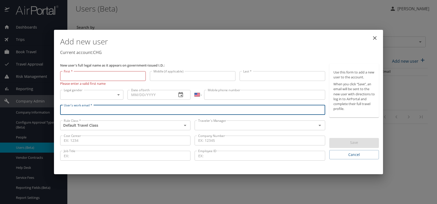
paste input "[EMAIL_ADDRESS][DOMAIN_NAME]"
click at [74, 110] on input "[EMAIL_ADDRESS][DOMAIN_NAME]" at bounding box center [192, 110] width 265 height 10
drag, startPoint x: 73, startPoint y: 110, endPoint x: 76, endPoint y: 110, distance: 2.6
click at [73, 110] on input "[EMAIL_ADDRESS][DOMAIN_NAME]" at bounding box center [192, 110] width 265 height 10
type input "[EMAIL_ADDRESS][DOMAIN_NAME]"
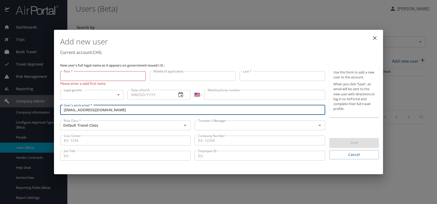
click at [227, 124] on input "text" at bounding box center [252, 125] width 112 height 7
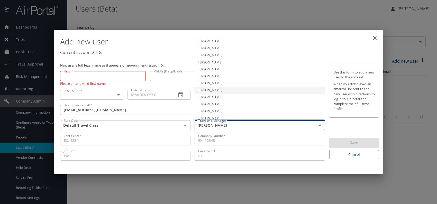
click at [221, 83] on li "[PERSON_NAME]" at bounding box center [259, 83] width 130 height 7
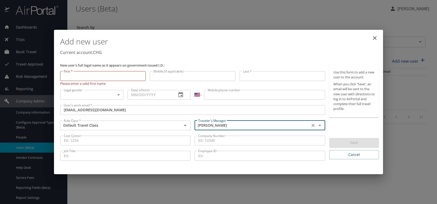
type input "[PERSON_NAME]"
click at [111, 95] on body "Dashboards AirPortal 360™ Manager My Travel Dashboard Trips Airtinerary® Lookup…" at bounding box center [218, 102] width 437 height 204
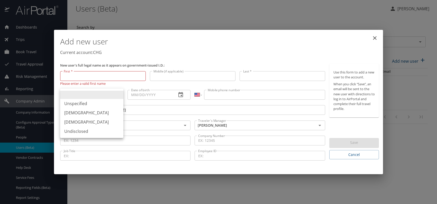
click at [76, 121] on li "[DEMOGRAPHIC_DATA]" at bounding box center [91, 122] width 63 height 9
type input "[DEMOGRAPHIC_DATA]"
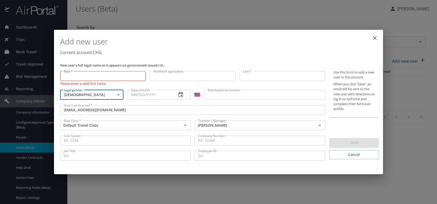
click at [164, 94] on input "Date of birth" at bounding box center [150, 95] width 45 height 10
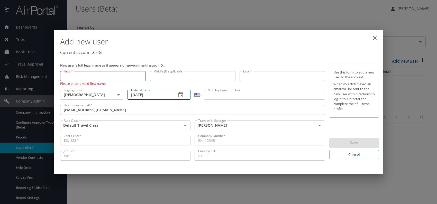
type input "[DATE]"
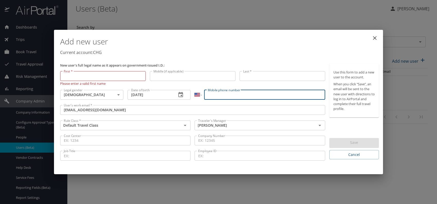
paste input "[PHONE_NUMBER]"
type input "[PHONE_NUMBER]"
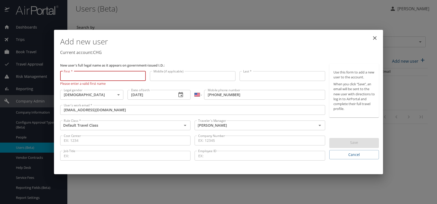
paste input "[PERSON_NAME]"
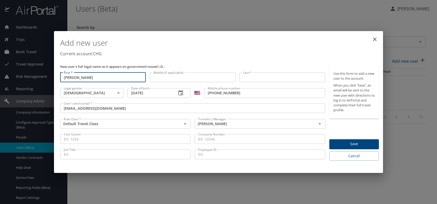
drag, startPoint x: 75, startPoint y: 77, endPoint x: 139, endPoint y: 79, distance: 63.6
click at [139, 79] on input "[PERSON_NAME]" at bounding box center [103, 78] width 86 height 10
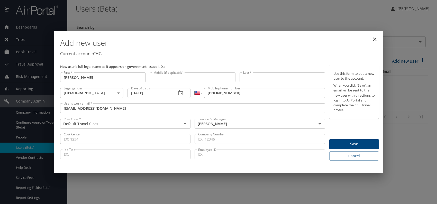
click at [100, 83] on p at bounding box center [103, 83] width 86 height 2
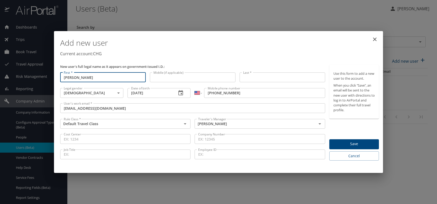
drag, startPoint x: 87, startPoint y: 76, endPoint x: 130, endPoint y: 77, distance: 43.0
click at [130, 77] on input "[PERSON_NAME]" at bounding box center [103, 78] width 86 height 10
type input "[PERSON_NAME]"
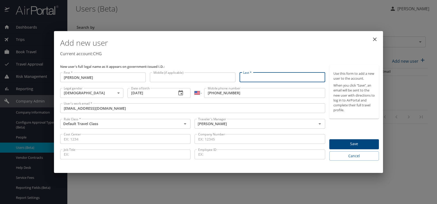
paste input "[PERSON_NAME]"
drag, startPoint x: 266, startPoint y: 77, endPoint x: 270, endPoint y: 78, distance: 3.9
click at [266, 77] on input "[PERSON_NAME]" at bounding box center [283, 78] width 86 height 10
type input "[PERSON_NAME]"
click at [277, 56] on p "Current account: CHG" at bounding box center [219, 54] width 319 height 6
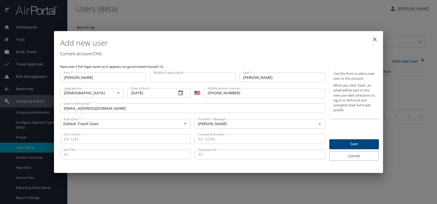
click at [367, 144] on span "Save" at bounding box center [354, 144] width 41 height 6
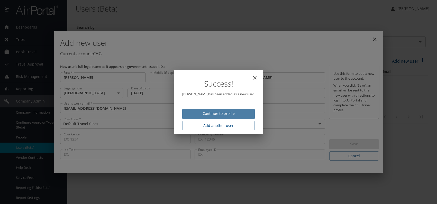
click at [216, 113] on span "Continue to profile" at bounding box center [218, 114] width 64 height 6
select select "US"
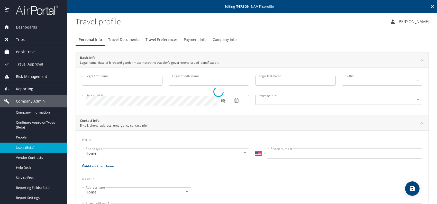
type input "[PERSON_NAME]"
type input "[DEMOGRAPHIC_DATA]"
select select "US"
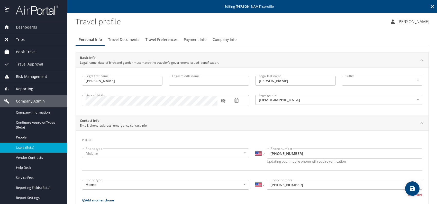
click at [164, 39] on span "Travel Preferences" at bounding box center [162, 40] width 32 height 6
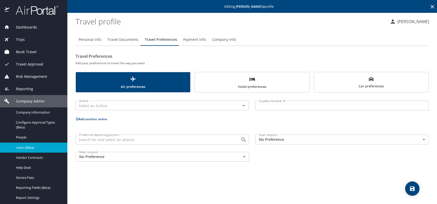
click at [371, 79] on icon "scrollable force tabs example" at bounding box center [371, 79] width 5 height 4
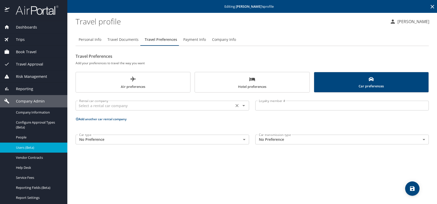
click at [222, 107] on input "text" at bounding box center [154, 105] width 155 height 7
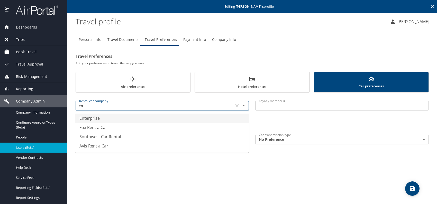
click at [112, 117] on li "Enterprise" at bounding box center [162, 118] width 174 height 9
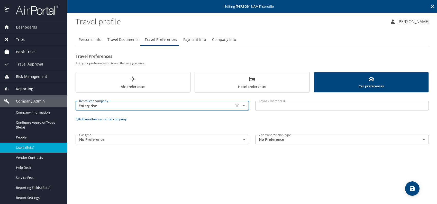
type input "Enterprise"
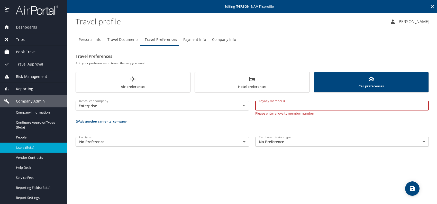
paste input "P6JZQ5Q"
type input "P6JZQ5Q"
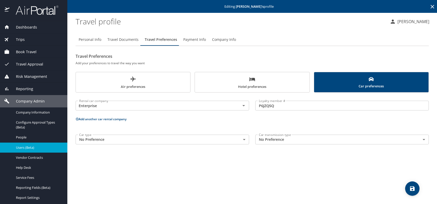
click at [219, 87] on span "Hotel preferences" at bounding box center [252, 83] width 108 height 14
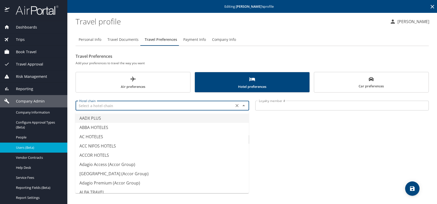
click at [150, 109] on input "text" at bounding box center [154, 105] width 155 height 7
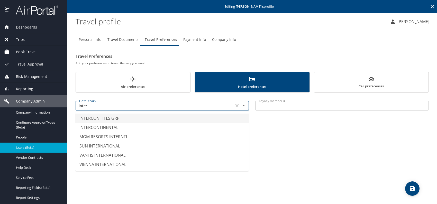
click at [141, 117] on li "INTERCON HTLS GRP" at bounding box center [162, 118] width 174 height 9
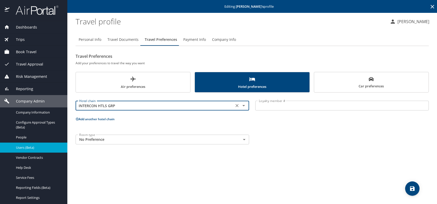
type input "INTERCON HTLS GRP"
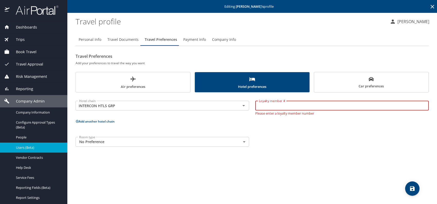
paste input "372428258"
type input "372428258"
click at [342, 152] on div "Personal Info Travel Documents Travel Preferences Payment Info Company Info Tra…" at bounding box center [252, 116] width 353 height 175
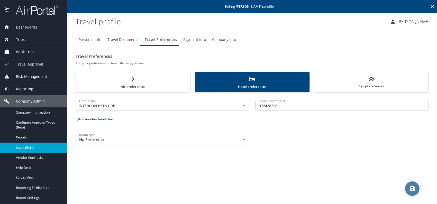
click at [411, 188] on icon "save" at bounding box center [412, 188] width 5 height 5
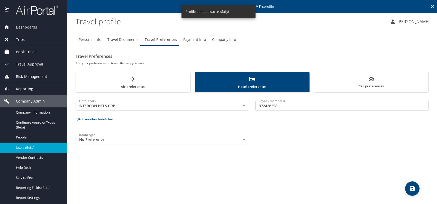
click at [27, 148] on span "Users (Beta)" at bounding box center [38, 147] width 45 height 5
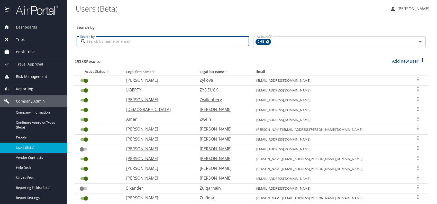
paste input "[EMAIL_ADDRESS][DOMAIN_NAME]"
click at [96, 42] on input "[EMAIL_ADDRESS][DOMAIN_NAME]" at bounding box center [167, 42] width 163 height 10
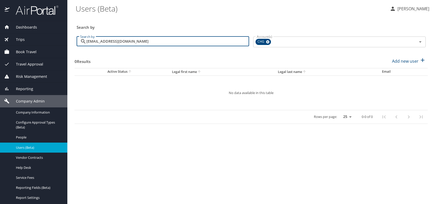
drag, startPoint x: 96, startPoint y: 41, endPoint x: 104, endPoint y: 41, distance: 8.0
click at [96, 41] on input "[EMAIL_ADDRESS][DOMAIN_NAME]" at bounding box center [167, 42] width 163 height 10
type input "[EMAIL_ADDRESS][DOMAIN_NAME]"
click at [196, 20] on div "Search by" at bounding box center [251, 23] width 353 height 17
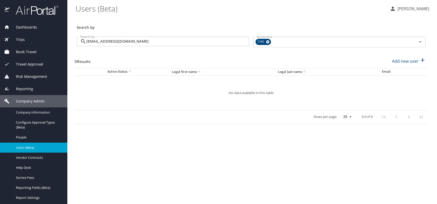
click at [207, 22] on h3 "Search by" at bounding box center [251, 25] width 349 height 9
click at [406, 62] on p "Add new user" at bounding box center [405, 61] width 26 height 6
select select "US"
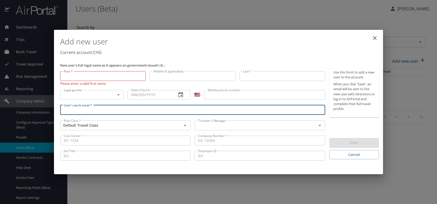
paste input "[EMAIL_ADDRESS][DOMAIN_NAME]"
drag, startPoint x: 72, startPoint y: 109, endPoint x: 81, endPoint y: 112, distance: 9.1
click at [73, 110] on input "[EMAIL_ADDRESS][DOMAIN_NAME]" at bounding box center [192, 110] width 265 height 10
click at [209, 121] on div "Traveler's Manager" at bounding box center [260, 126] width 130 height 10
type input "[EMAIL_ADDRESS][DOMAIN_NAME]"
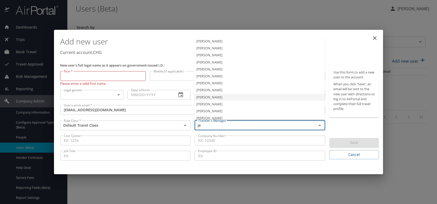
click at [212, 89] on li "[PERSON_NAME]" at bounding box center [259, 90] width 130 height 7
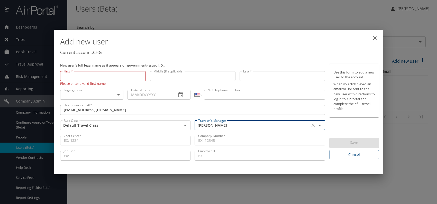
type input "[PERSON_NAME]"
click at [113, 95] on body "Dashboards AirPortal 360™ Manager My Travel Dashboard Trips Airtinerary® Lookup…" at bounding box center [218, 102] width 437 height 204
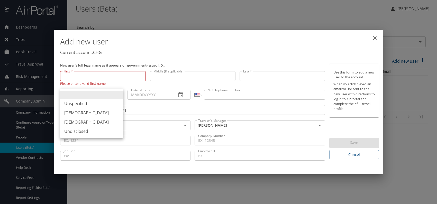
click at [82, 112] on li "[DEMOGRAPHIC_DATA]" at bounding box center [91, 112] width 63 height 9
type input "[DEMOGRAPHIC_DATA]"
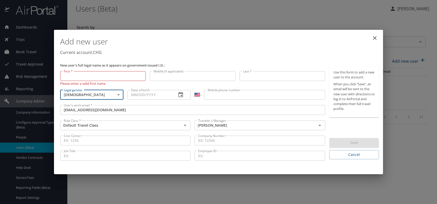
click at [140, 94] on input "Date of birth" at bounding box center [150, 95] width 45 height 10
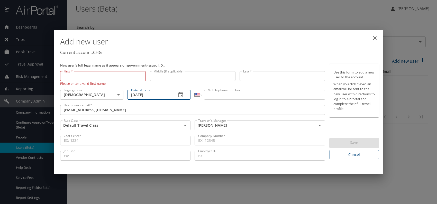
type input "[DATE]"
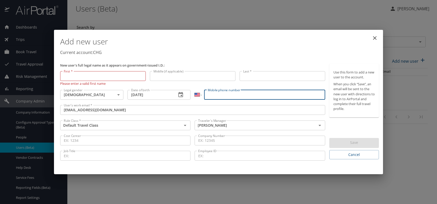
paste input "[PHONE_NUMBER]"
type input "[PHONE_NUMBER]"
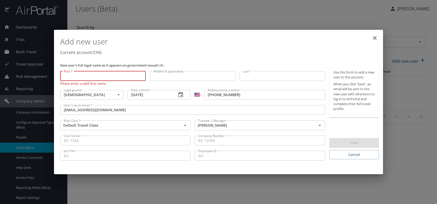
paste input "Avril Ano"
drag, startPoint x: 72, startPoint y: 76, endPoint x: 112, endPoint y: 76, distance: 40.1
click at [111, 76] on input "Avril Ano" at bounding box center [103, 76] width 86 height 10
type input "Avril"
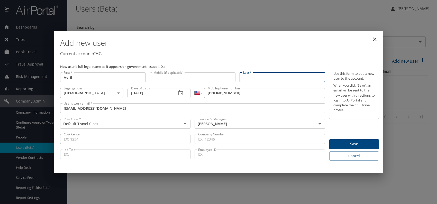
paste input "Avril Ano"
click at [253, 77] on input "Avril Ano" at bounding box center [283, 78] width 86 height 10
type input "Ano"
click at [302, 53] on p "Current account: CHG" at bounding box center [219, 54] width 319 height 6
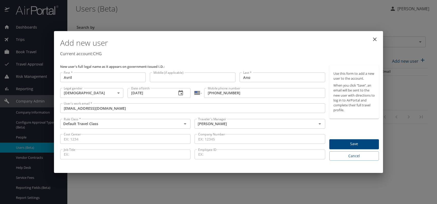
click at [350, 144] on span "Save" at bounding box center [354, 144] width 41 height 6
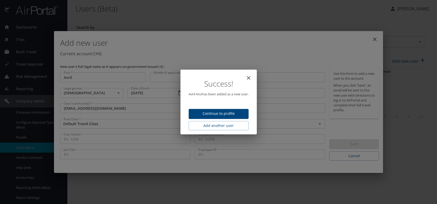
click at [224, 113] on span "Continue to profile" at bounding box center [219, 114] width 52 height 6
select select "US"
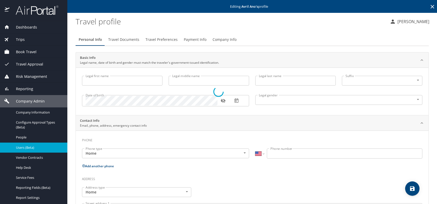
type input "Avril"
type input "Ano"
type input "[DEMOGRAPHIC_DATA]"
select select "US"
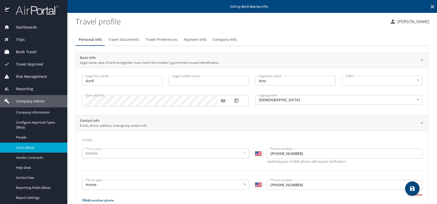
click at [129, 42] on span "Travel Documents" at bounding box center [123, 40] width 31 height 6
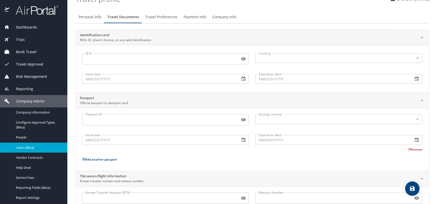
scroll to position [43, 0]
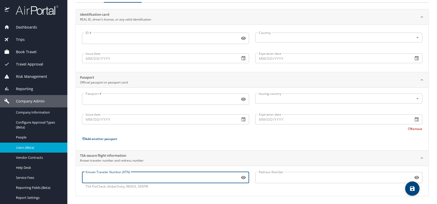
paste input "TT12G24BV"
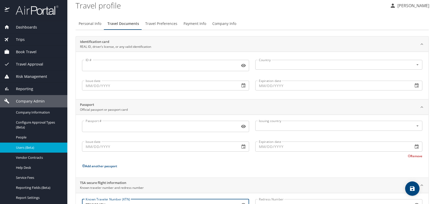
scroll to position [0, 0]
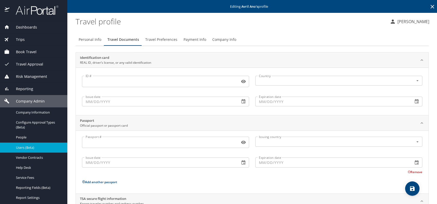
type input "TT12G24BV"
click at [161, 39] on span "Travel Preferences" at bounding box center [161, 40] width 32 height 6
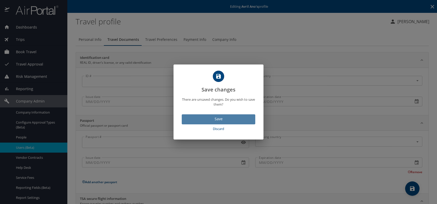
click at [226, 118] on span "Save" at bounding box center [218, 119] width 65 height 6
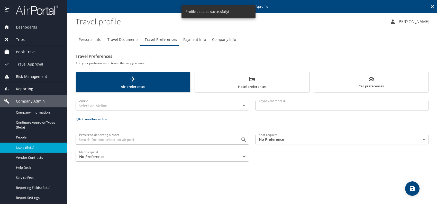
click at [287, 137] on body "Dashboards AirPortal 360™ Manager My Travel Dashboard Trips Airtinerary® Lookup…" at bounding box center [218, 102] width 437 height 204
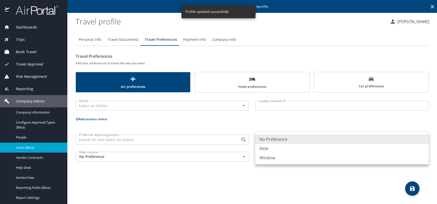
click at [283, 159] on li "Window" at bounding box center [342, 157] width 174 height 9
type input "Window"
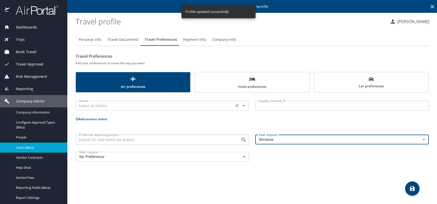
click at [184, 108] on input "text" at bounding box center [154, 105] width 155 height 7
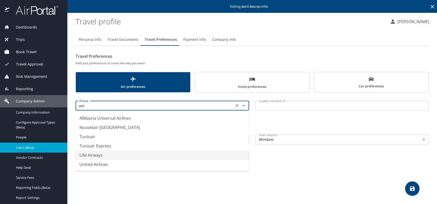
click at [120, 162] on li "United Airlines" at bounding box center [162, 164] width 174 height 9
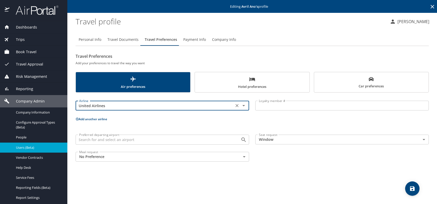
type input "United Airlines"
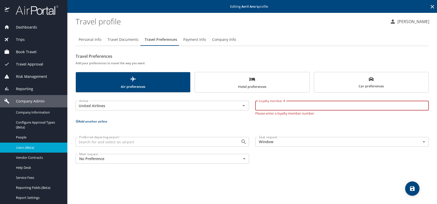
paste input "EA654938"
type input "EA654938"
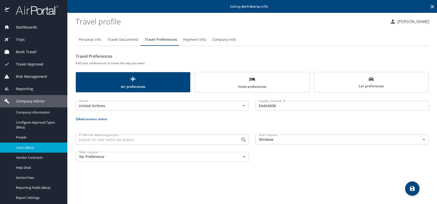
click at [88, 118] on button "Add another airline" at bounding box center [92, 119] width 32 height 4
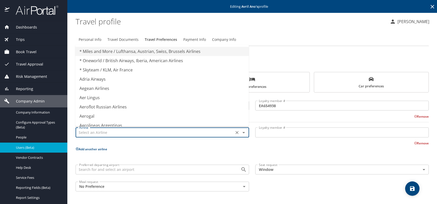
click at [96, 133] on input "text" at bounding box center [154, 132] width 155 height 7
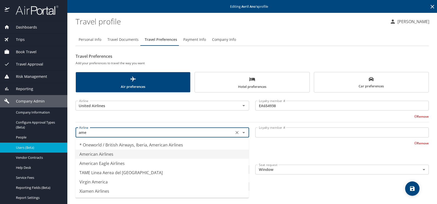
drag, startPoint x: 111, startPoint y: 155, endPoint x: 129, endPoint y: 151, distance: 18.1
click at [112, 155] on li "American Airlines" at bounding box center [162, 154] width 174 height 9
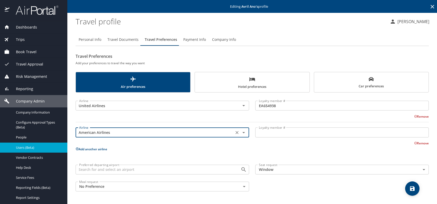
type input "American Airlines"
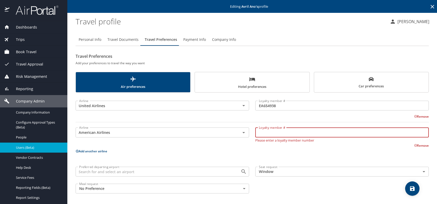
paste input "L7HU392"
type input "L7HU392"
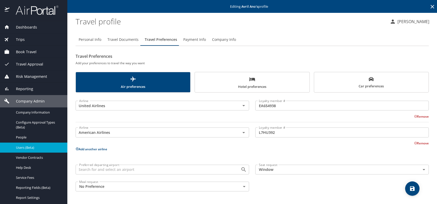
drag, startPoint x: 342, startPoint y: 80, endPoint x: 340, endPoint y: 83, distance: 4.0
click at [342, 80] on span "Car preferences" at bounding box center [371, 83] width 108 height 13
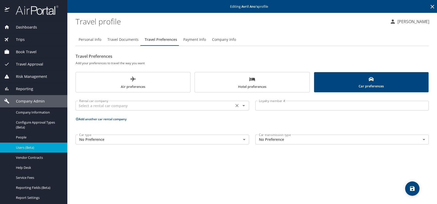
click at [118, 102] on div "Rental car company" at bounding box center [163, 106] width 174 height 10
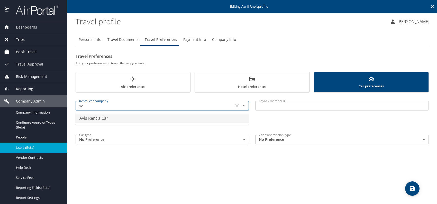
click at [94, 120] on li "Avis Rent a Car" at bounding box center [162, 118] width 174 height 9
type input "Avis Rent a Car"
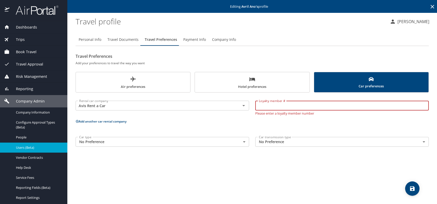
paste input "T2644G"
type input "T2644G"
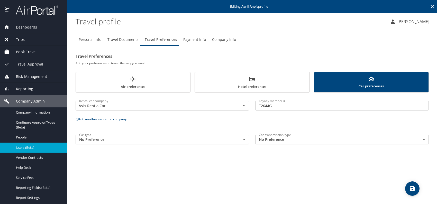
click at [246, 83] on span "Hotel preferences" at bounding box center [252, 83] width 108 height 14
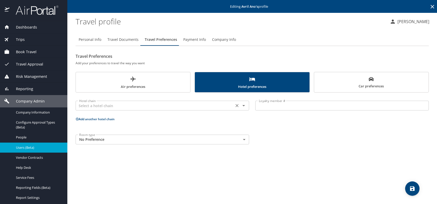
click at [177, 109] on div "Hotel chain" at bounding box center [163, 106] width 174 height 10
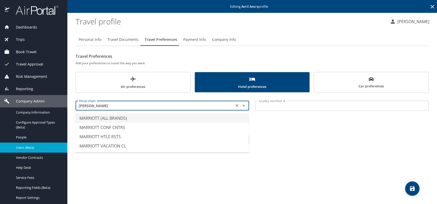
click at [119, 122] on li "MARRIOTT (ALL BRANDS)" at bounding box center [162, 118] width 174 height 9
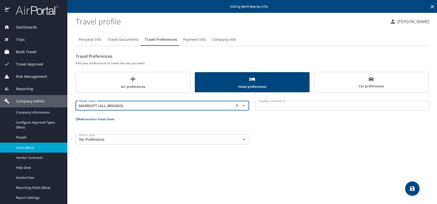
type input "MARRIOTT (ALL BRANDS)"
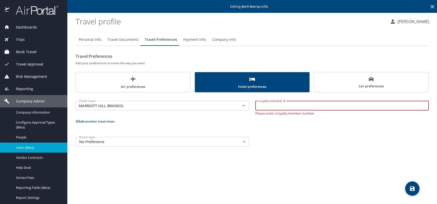
paste input "312692363"
type input "312692363"
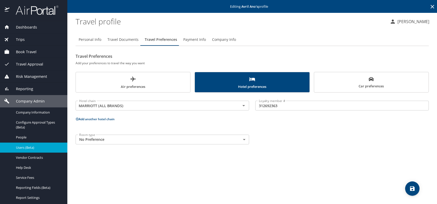
click at [102, 118] on button "Add another hotel chain" at bounding box center [95, 119] width 39 height 4
click at [129, 137] on input "text" at bounding box center [154, 138] width 155 height 7
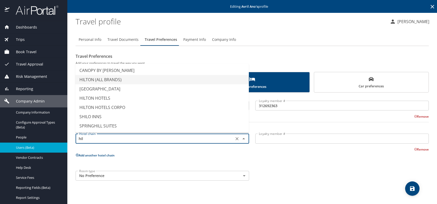
click at [117, 77] on li "HILTON (ALL BRANDS)" at bounding box center [162, 79] width 174 height 9
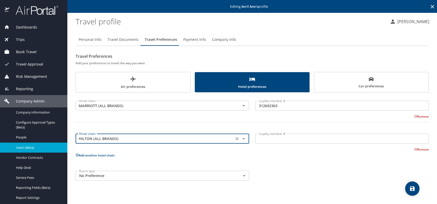
type input "HILTON (ALL BRANDS)"
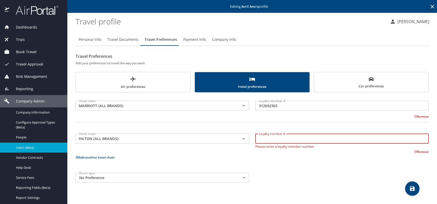
paste input "1755832548"
type input "1755832548"
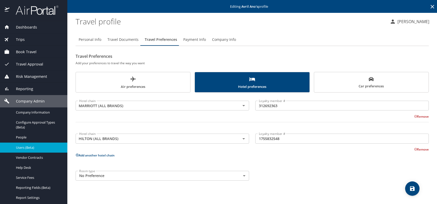
click at [318, 168] on div "Room type No Preference NotApplicable Room type" at bounding box center [253, 176] width 360 height 16
click at [409, 186] on icon "save" at bounding box center [412, 189] width 6 height 6
click at [321, 160] on div "Hotel chain MARRIOTT (ALL BRANDS) Hotel chain Loyalty member # 312692363 Loyalt…" at bounding box center [252, 140] width 353 height 88
click at [413, 186] on icon "save" at bounding box center [412, 189] width 6 height 6
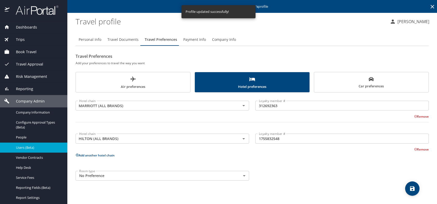
click at [35, 147] on span "Users (Beta)" at bounding box center [38, 147] width 45 height 5
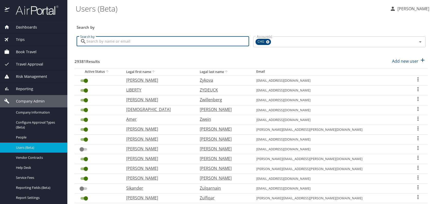
paste input "[EMAIL_ADDRESS][PERSON_NAME][DOMAIN_NAME]"
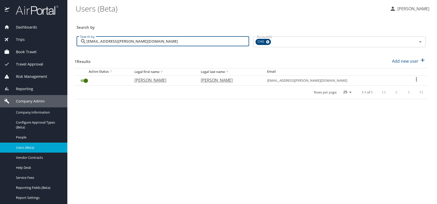
type input "[EMAIL_ADDRESS][PERSON_NAME][DOMAIN_NAME]"
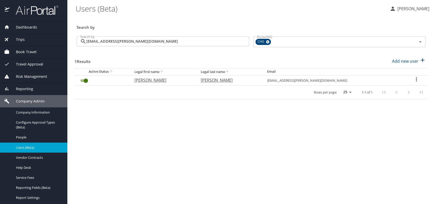
click at [150, 81] on p "[PERSON_NAME]" at bounding box center [163, 80] width 56 height 6
select select "US"
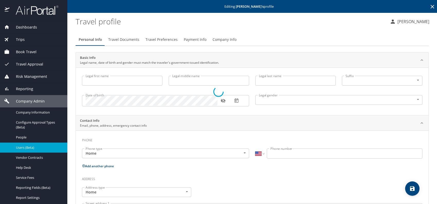
type input "[PERSON_NAME]"
type input "[DEMOGRAPHIC_DATA]"
select select "US"
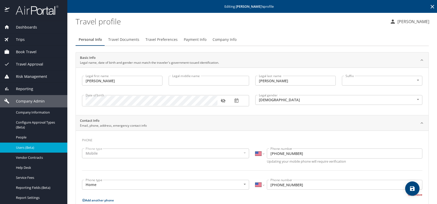
click at [222, 100] on icon "button" at bounding box center [223, 101] width 5 height 4
click at [217, 39] on span "Company Info" at bounding box center [225, 40] width 24 height 6
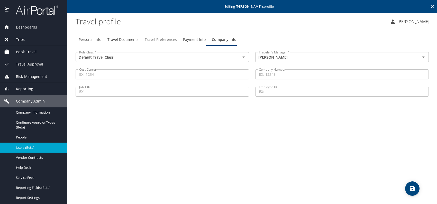
click at [162, 43] on button "Travel Preferences" at bounding box center [161, 39] width 38 height 12
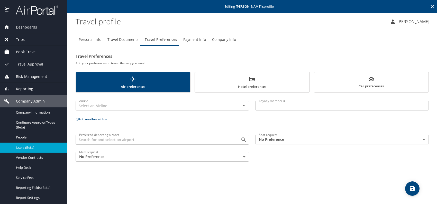
click at [383, 83] on span "Car preferences" at bounding box center [371, 83] width 108 height 13
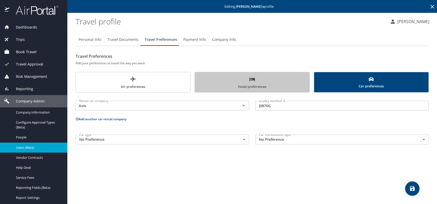
click at [255, 76] on button "Hotel preferences" at bounding box center [252, 82] width 115 height 21
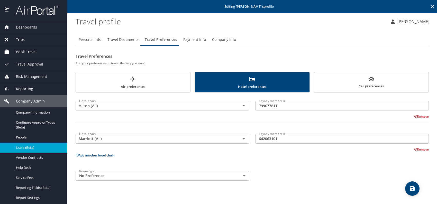
drag, startPoint x: 339, startPoint y: 169, endPoint x: 375, endPoint y: 182, distance: 38.8
click at [339, 169] on div "Room type No Preference NotApplicable Room type" at bounding box center [253, 176] width 360 height 16
click at [412, 189] on icon "save" at bounding box center [412, 188] width 5 height 5
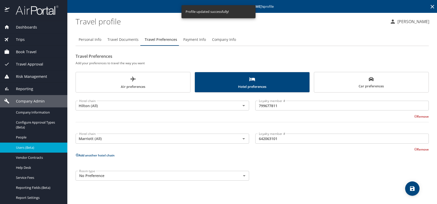
click at [45, 148] on span "Users (Beta)" at bounding box center [38, 147] width 45 height 5
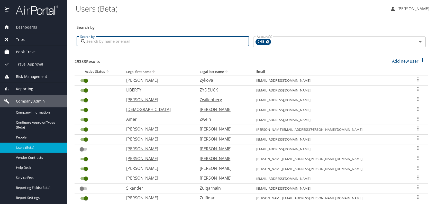
paste input "[EMAIL_ADDRESS][DOMAIN_NAME]"
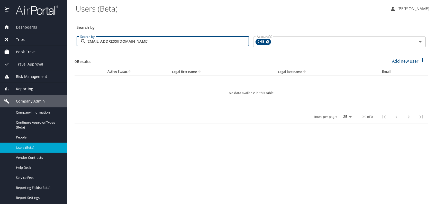
type input "[EMAIL_ADDRESS][DOMAIN_NAME]"
click at [402, 62] on p "Add new user" at bounding box center [405, 61] width 26 height 6
select select "US"
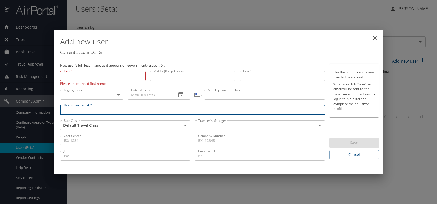
paste input "[EMAIL_ADDRESS][DOMAIN_NAME]"
type input "[EMAIL_ADDRESS][DOMAIN_NAME]"
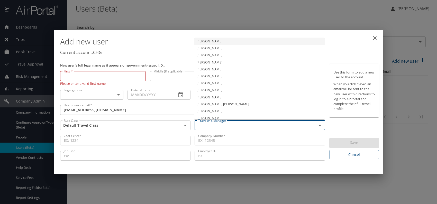
click at [221, 126] on input "text" at bounding box center [252, 125] width 112 height 7
click at [214, 83] on li "[PERSON_NAME]" at bounding box center [259, 83] width 130 height 7
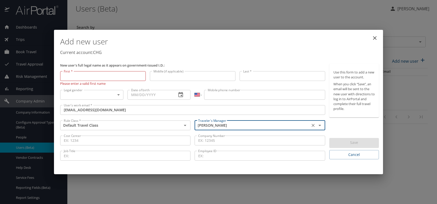
type input "[PERSON_NAME]"
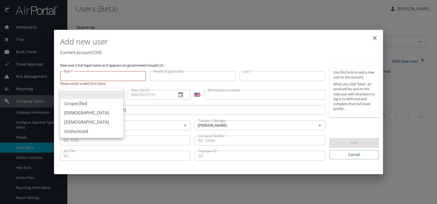
click at [109, 95] on body "Dashboards AirPortal 360™ Manager My Travel Dashboard Trips Airtinerary® Lookup…" at bounding box center [218, 102] width 437 height 204
drag, startPoint x: 74, startPoint y: 113, endPoint x: 116, endPoint y: 107, distance: 42.9
click at [74, 113] on li "[DEMOGRAPHIC_DATA]" at bounding box center [91, 112] width 63 height 9
type input "[DEMOGRAPHIC_DATA]"
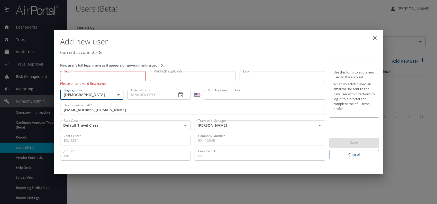
click at [147, 95] on input "Date of birth" at bounding box center [150, 95] width 45 height 10
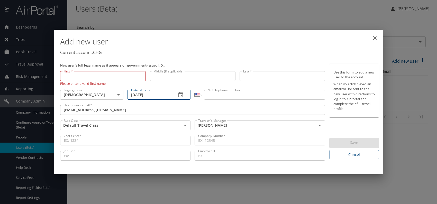
type input "[DATE]"
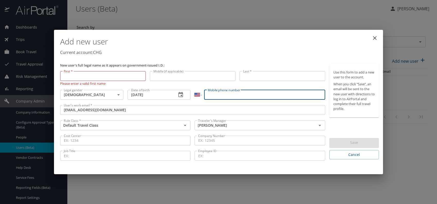
paste input "[PHONE_NUMBER]"
type input "[PHONE_NUMBER]"
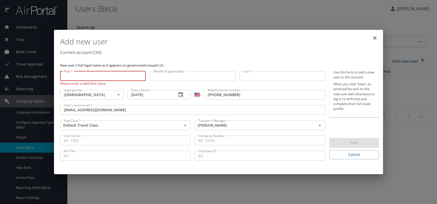
paste input "[PERSON_NAME]"
drag, startPoint x: 73, startPoint y: 76, endPoint x: 127, endPoint y: 76, distance: 54.3
click at [127, 76] on input "[PERSON_NAME]" at bounding box center [103, 76] width 86 height 10
type input "Loay"
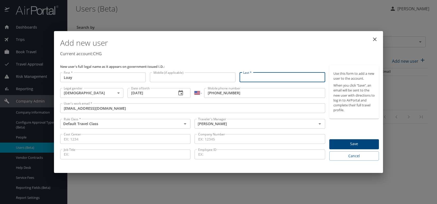
paste input "[PERSON_NAME]"
click at [253, 77] on input "[PERSON_NAME]" at bounding box center [283, 78] width 86 height 10
type input "Khateeb"
click at [289, 48] on h1 "Add new user" at bounding box center [219, 42] width 319 height 15
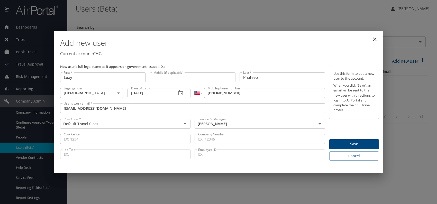
click at [355, 142] on span "Save" at bounding box center [354, 144] width 41 height 6
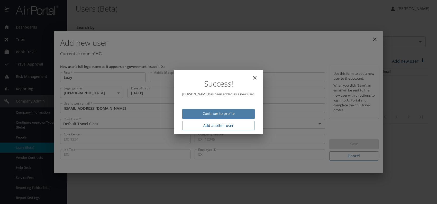
click at [228, 115] on span "Continue to profile" at bounding box center [218, 114] width 64 height 6
select select "US"
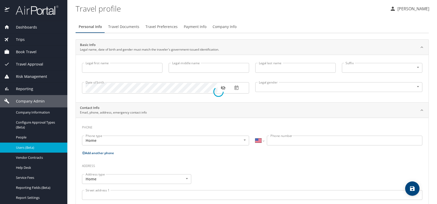
click at [413, 187] on div at bounding box center [218, 92] width 437 height 225
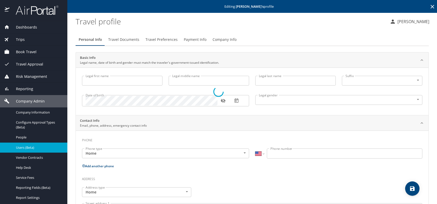
type input "Loay"
type input "Khateeb"
type input "[DEMOGRAPHIC_DATA]"
select select "US"
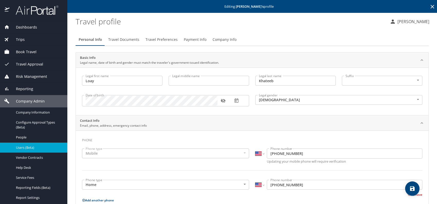
click at [414, 188] on icon "save" at bounding box center [412, 188] width 5 height 5
select select "US"
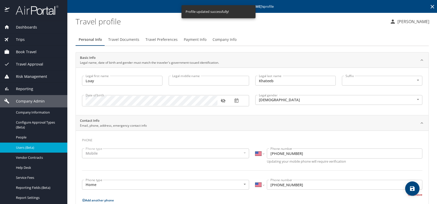
select select "US"
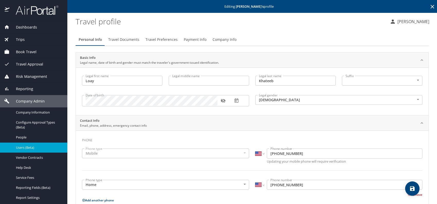
click at [30, 149] on span "Users (Beta)" at bounding box center [38, 147] width 45 height 5
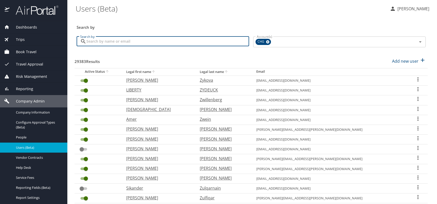
paste input "[EMAIL_ADDRESS][DOMAIN_NAME]"
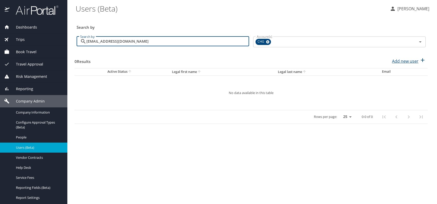
type input "[EMAIL_ADDRESS][DOMAIN_NAME]"
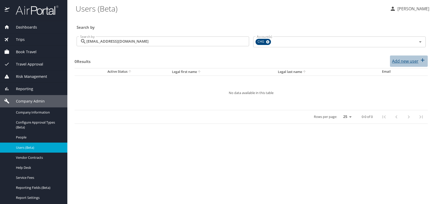
click at [399, 62] on p "Add new user" at bounding box center [405, 61] width 26 height 6
select select "US"
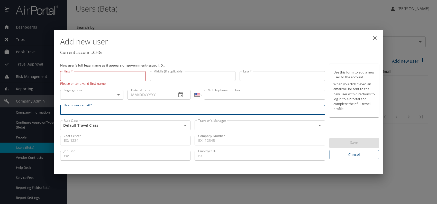
paste input "[EMAIL_ADDRESS][DOMAIN_NAME]"
type input "[EMAIL_ADDRESS][DOMAIN_NAME]"
click at [222, 124] on input "text" at bounding box center [252, 125] width 112 height 7
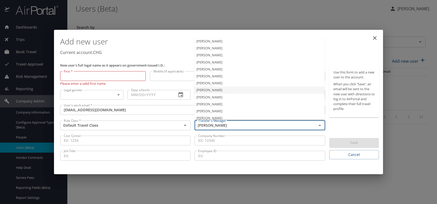
click at [218, 85] on li "[PERSON_NAME]" at bounding box center [259, 83] width 130 height 7
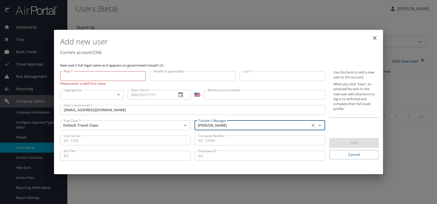
click at [112, 93] on body "Dashboards AirPortal 360™ Manager My Travel Dashboard Trips Airtinerary® Lookup…" at bounding box center [218, 102] width 437 height 204
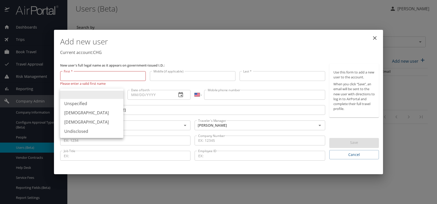
click at [68, 111] on li "[DEMOGRAPHIC_DATA]" at bounding box center [91, 112] width 63 height 9
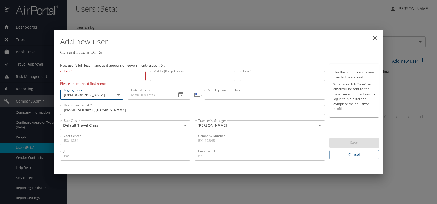
click at [153, 95] on input "Date of birth" at bounding box center [150, 95] width 45 height 10
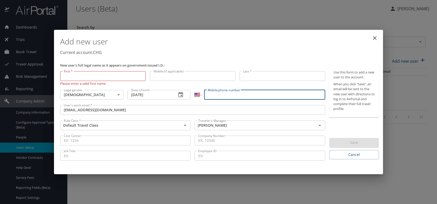
paste input "[PHONE_NUMBER]"
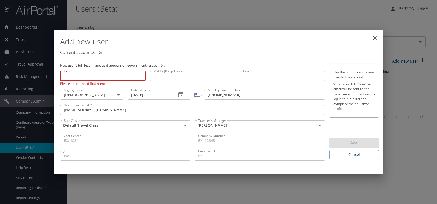
paste input "[PERSON_NAME]"
click at [74, 77] on input "[PERSON_NAME]" at bounding box center [103, 76] width 86 height 10
click at [72, 76] on input "[PERSON_NAME]" at bounding box center [103, 76] width 86 height 10
drag, startPoint x: 72, startPoint y: 75, endPoint x: 136, endPoint y: 75, distance: 64.0
click at [129, 75] on input "[PERSON_NAME]" at bounding box center [103, 76] width 86 height 10
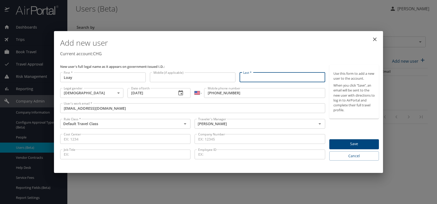
paste input "[PERSON_NAME]"
click at [261, 76] on input "[PERSON_NAME]" at bounding box center [283, 78] width 86 height 10
click at [270, 53] on p "Current account: CHG" at bounding box center [219, 54] width 319 height 6
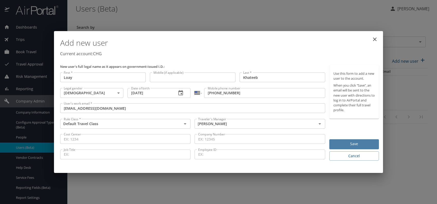
click at [342, 141] on span "Save" at bounding box center [354, 144] width 41 height 6
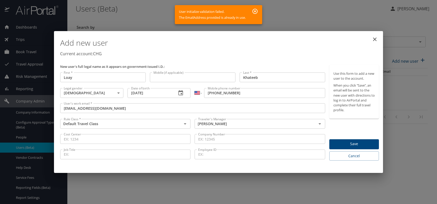
click at [85, 107] on input "[EMAIL_ADDRESS][DOMAIN_NAME]" at bounding box center [192, 108] width 265 height 10
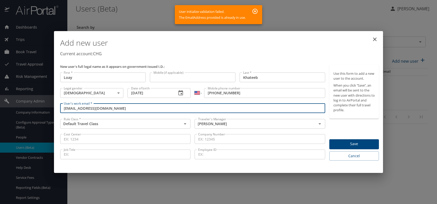
click at [85, 107] on input "[EMAIL_ADDRESS][DOMAIN_NAME]" at bounding box center [192, 108] width 265 height 10
paste input "chghealthcare"
click at [360, 144] on span "Save" at bounding box center [354, 144] width 41 height 6
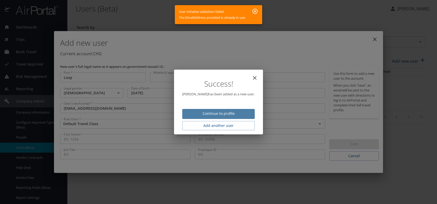
click at [229, 111] on span "Continue to profile" at bounding box center [218, 114] width 64 height 6
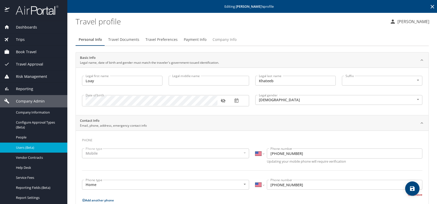
click at [224, 40] on span "Company Info" at bounding box center [225, 40] width 24 height 6
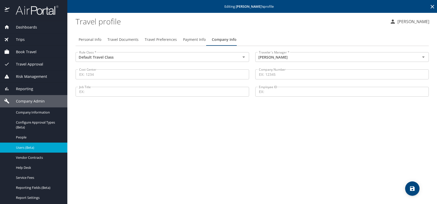
click at [413, 190] on icon "save" at bounding box center [412, 188] width 5 height 5
click at [32, 148] on span "Users (Beta)" at bounding box center [38, 147] width 45 height 5
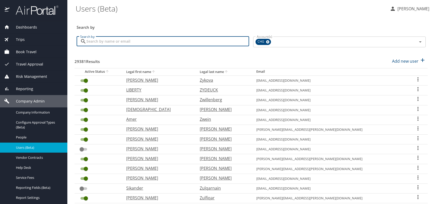
paste input "[EMAIL_ADDRESS][DOMAIN_NAME]"
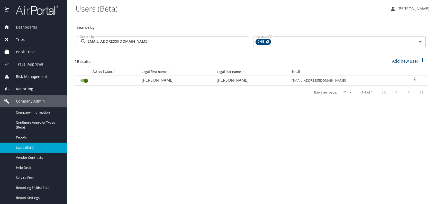
click at [161, 79] on p "[PERSON_NAME]" at bounding box center [174, 80] width 65 height 6
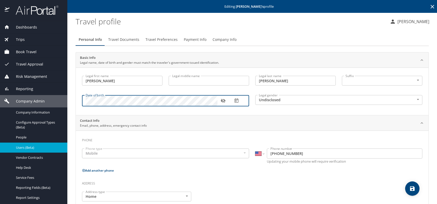
click at [272, 124] on div "Contact Info Email, phone, address, emergency contact info" at bounding box center [248, 123] width 336 height 10
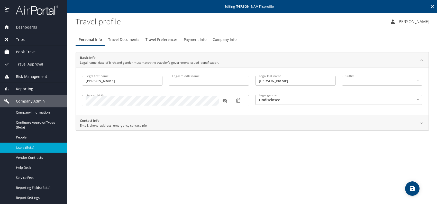
click at [225, 101] on icon "button" at bounding box center [225, 101] width 5 height 4
click at [213, 120] on div "Contact Info Email, phone, address, emergency contact info" at bounding box center [248, 123] width 336 height 10
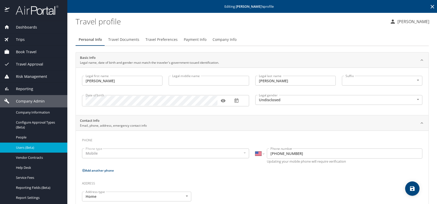
click at [274, 101] on body "Dashboards AirPortal 360™ Manager My Travel Dashboard Trips Airtinerary® Lookup…" at bounding box center [218, 102] width 437 height 204
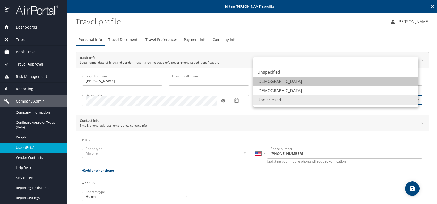
click at [271, 83] on li "[DEMOGRAPHIC_DATA]" at bounding box center [335, 81] width 165 height 9
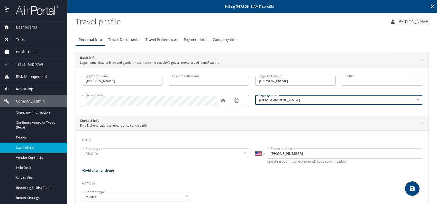
click at [218, 31] on div "Personal Info Travel Documents Travel Preferences Payment Info Company Info Bas…" at bounding box center [252, 186] width 353 height 315
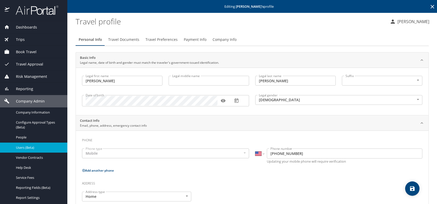
click at [220, 38] on span "Company Info" at bounding box center [225, 40] width 24 height 6
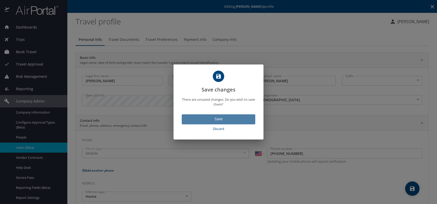
click at [235, 121] on span "Save" at bounding box center [218, 119] width 65 height 6
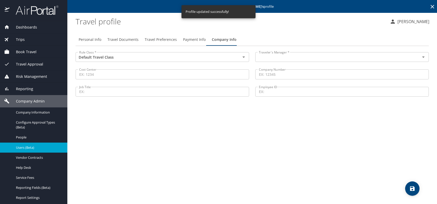
click at [269, 55] on input "text" at bounding box center [334, 57] width 155 height 7
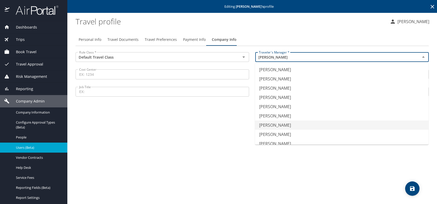
click at [283, 124] on li "[PERSON_NAME]" at bounding box center [342, 125] width 174 height 9
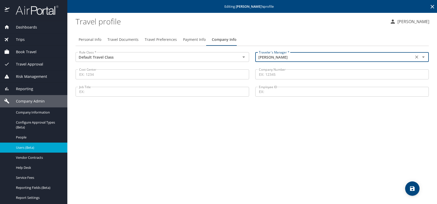
click at [196, 136] on div "Personal Info Travel Documents Travel Preferences Payment Info Company Info Rul…" at bounding box center [252, 116] width 353 height 175
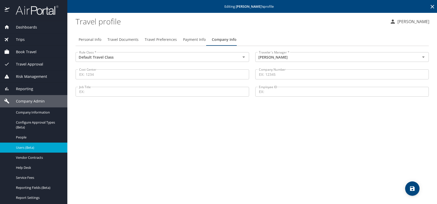
click at [161, 41] on span "Travel Preferences" at bounding box center [161, 40] width 32 height 6
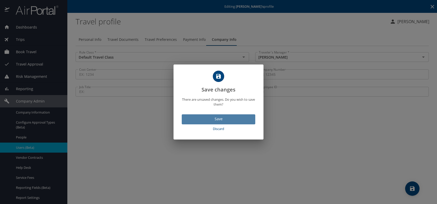
click at [227, 119] on span "Save" at bounding box center [218, 119] width 65 height 6
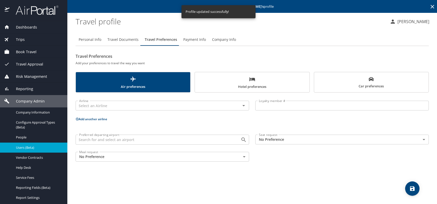
click at [248, 86] on span "Hotel preferences" at bounding box center [252, 83] width 108 height 14
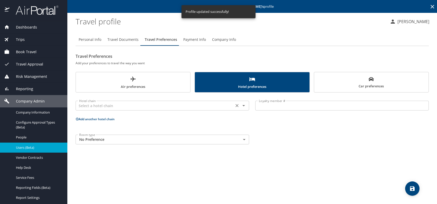
click at [178, 103] on input "text" at bounding box center [154, 105] width 155 height 7
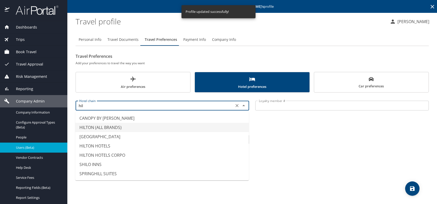
click at [139, 130] on li "HILTON (ALL BRANDS)" at bounding box center [162, 127] width 174 height 9
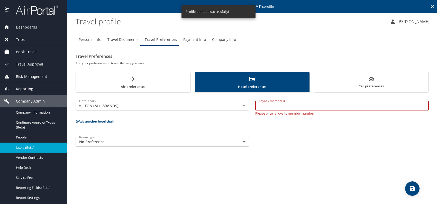
paste input "585444599"
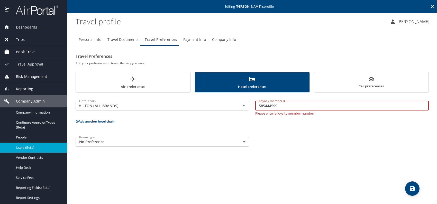
click at [347, 141] on div "Room type No Preference NotApplicable Room type" at bounding box center [253, 142] width 360 height 16
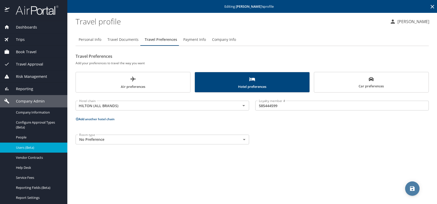
click at [414, 186] on icon "save" at bounding box center [412, 189] width 6 height 6
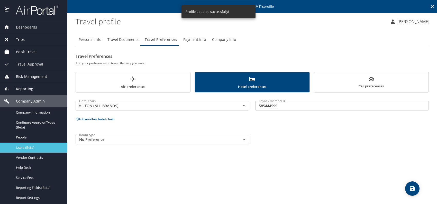
click at [25, 147] on span "Users (Beta)" at bounding box center [38, 147] width 45 height 5
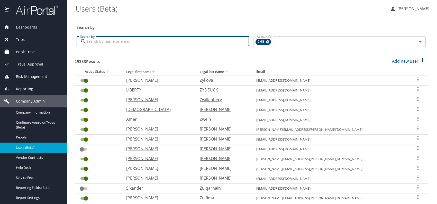
paste input "[EMAIL_ADDRESS][DOMAIN_NAME]"
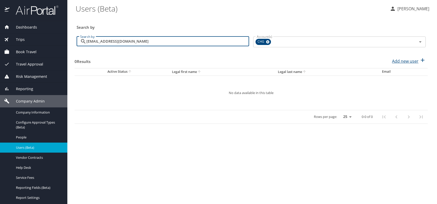
click at [404, 60] on p "Add new user" at bounding box center [405, 61] width 26 height 6
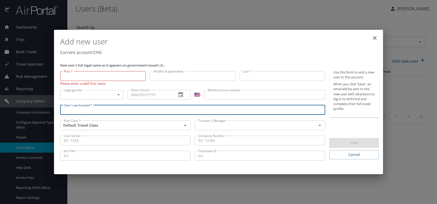
paste input "[EMAIL_ADDRESS][DOMAIN_NAME]"
click at [229, 125] on input "text" at bounding box center [252, 125] width 112 height 7
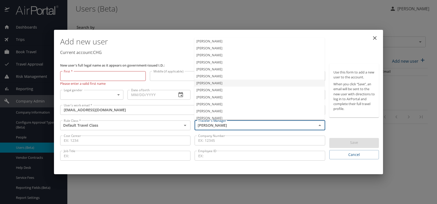
click at [213, 81] on li "[PERSON_NAME]" at bounding box center [259, 83] width 130 height 7
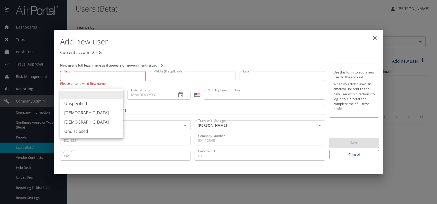
click at [108, 91] on body "Dashboards AirPortal 360™ Manager My Travel Dashboard Trips Airtinerary® Lookup…" at bounding box center [218, 102] width 437 height 204
click at [87, 120] on li "[DEMOGRAPHIC_DATA]" at bounding box center [91, 122] width 63 height 9
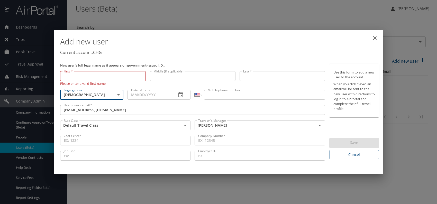
click at [142, 95] on input "Date of birth" at bounding box center [150, 95] width 45 height 10
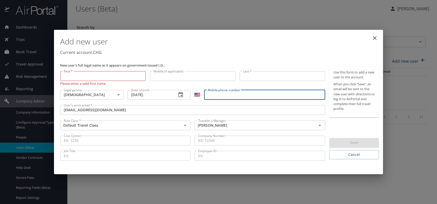
paste input "[PHONE_NUMBER]"
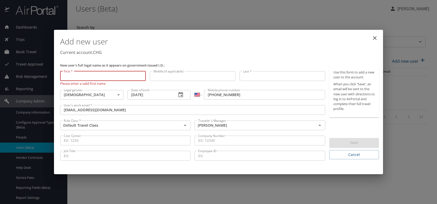
paste input "[PERSON_NAME]"
drag, startPoint x: 76, startPoint y: 77, endPoint x: 118, endPoint y: 74, distance: 42.3
click at [118, 74] on input "[PERSON_NAME]" at bounding box center [103, 76] width 86 height 10
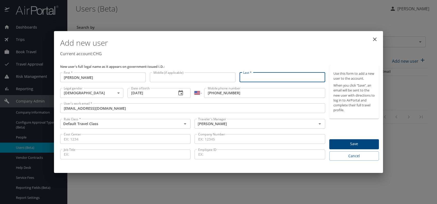
paste input "[PERSON_NAME]"
click at [257, 76] on input "[PERSON_NAME]" at bounding box center [283, 78] width 86 height 10
click at [309, 47] on h1 "Add new user" at bounding box center [219, 42] width 319 height 15
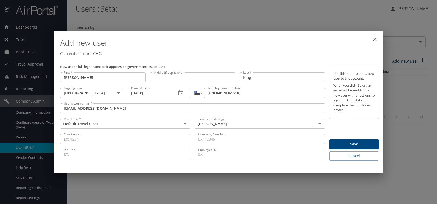
click at [360, 144] on span "Save" at bounding box center [354, 144] width 41 height 6
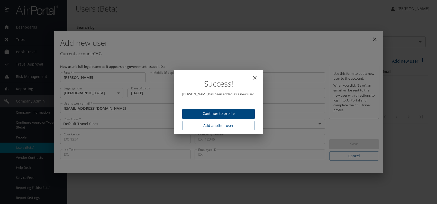
click at [219, 112] on span "Continue to profile" at bounding box center [218, 114] width 64 height 6
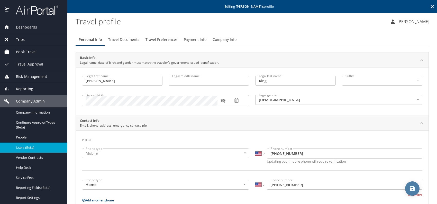
click at [410, 186] on icon "save" at bounding box center [412, 189] width 6 height 6
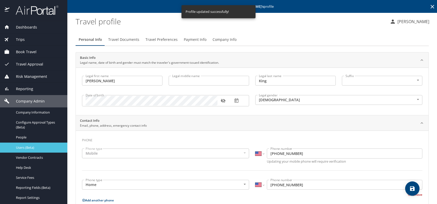
click at [44, 150] on div "Users (Beta)" at bounding box center [33, 148] width 59 height 6
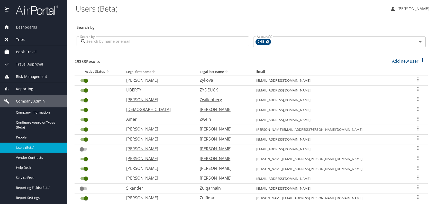
drag, startPoint x: 125, startPoint y: 36, endPoint x: 101, endPoint y: 41, distance: 24.6
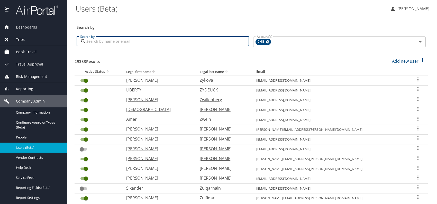
paste input "[EMAIL_ADDRESS][DOMAIN_NAME]"
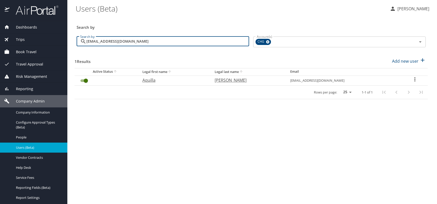
click at [164, 81] on p "Aquilla" at bounding box center [173, 80] width 62 height 6
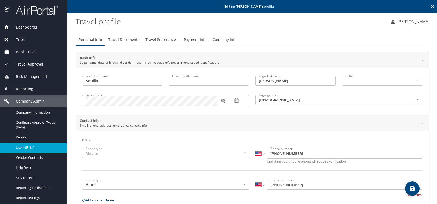
click at [227, 102] on button "button" at bounding box center [223, 100] width 11 height 11
click at [225, 38] on span "Company Info" at bounding box center [225, 40] width 24 height 6
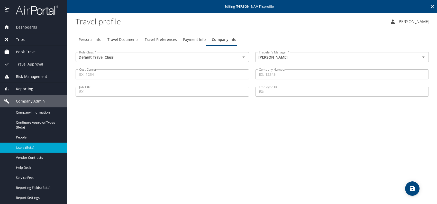
click at [156, 42] on span "Travel Preferences" at bounding box center [161, 40] width 32 height 6
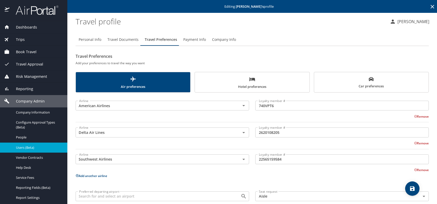
click at [339, 82] on span "Car preferences" at bounding box center [371, 83] width 108 height 13
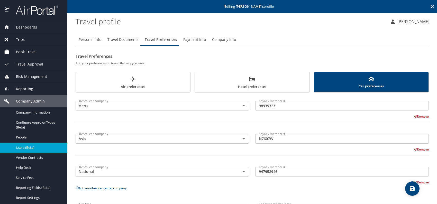
click at [226, 81] on span "Hotel preferences" at bounding box center [252, 83] width 108 height 14
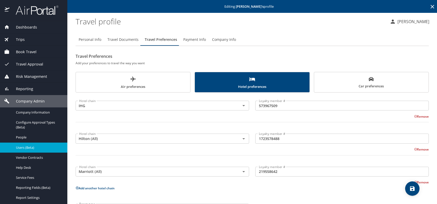
click at [329, 192] on div "Hotel chain IHG Hotel chain Loyalty member # 573967509 Loyalty member # Remove …" at bounding box center [252, 156] width 353 height 121
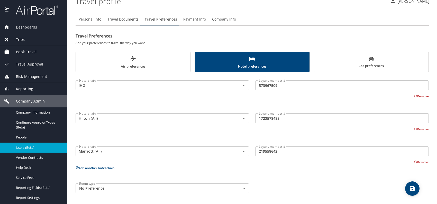
click at [407, 187] on span "save" at bounding box center [412, 189] width 14 height 6
click at [409, 188] on span "save" at bounding box center [412, 189] width 14 height 6
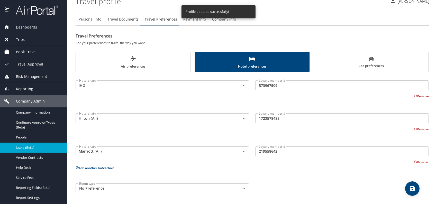
click at [32, 146] on span "Users (Beta)" at bounding box center [38, 147] width 45 height 5
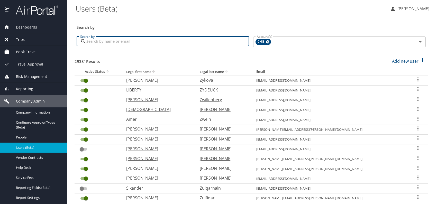
paste input "[EMAIL_ADDRESS][DOMAIN_NAME]"
click at [95, 41] on input "[EMAIL_ADDRESS][DOMAIN_NAME]" at bounding box center [167, 42] width 163 height 10
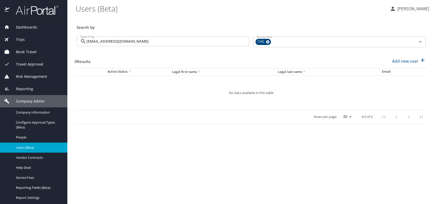
click at [176, 20] on div "Search by" at bounding box center [251, 23] width 353 height 17
click at [410, 61] on p "Add new user" at bounding box center [405, 61] width 26 height 6
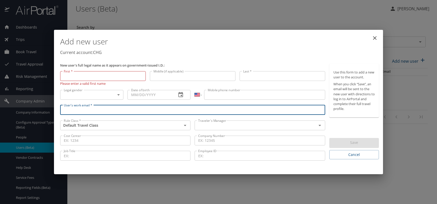
paste input "[EMAIL_ADDRESS][DOMAIN_NAME]"
drag, startPoint x: 73, startPoint y: 111, endPoint x: 85, endPoint y: 110, distance: 12.1
click at [73, 110] on input "[EMAIL_ADDRESS][DOMAIN_NAME]" at bounding box center [192, 110] width 265 height 10
click at [225, 121] on div "Traveler's Manager" at bounding box center [260, 126] width 130 height 10
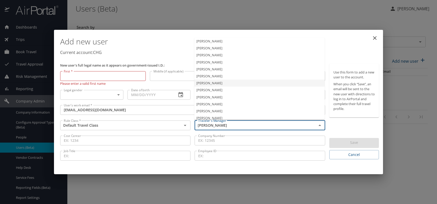
click at [214, 84] on li "[PERSON_NAME]" at bounding box center [259, 83] width 130 height 7
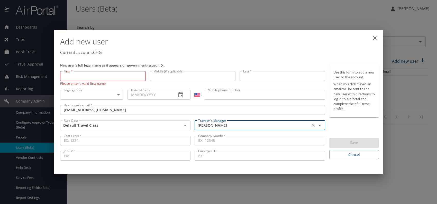
click at [117, 96] on body "Dashboards AirPortal 360™ Manager My Travel Dashboard Trips Airtinerary® Lookup…" at bounding box center [218, 102] width 437 height 204
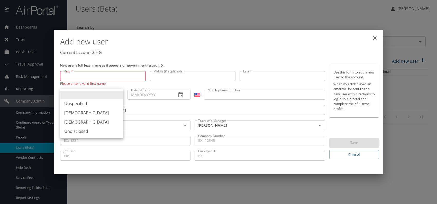
click at [69, 113] on li "[DEMOGRAPHIC_DATA]" at bounding box center [91, 112] width 63 height 9
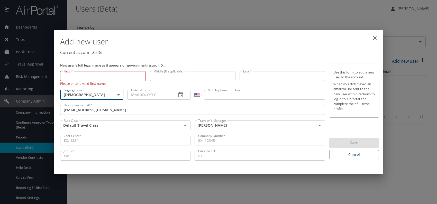
click at [152, 95] on input "Date of birth" at bounding box center [150, 95] width 45 height 10
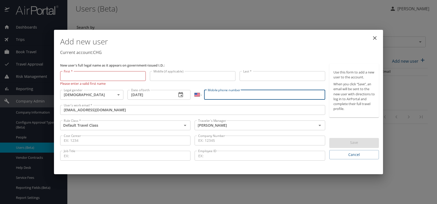
paste input "[PHONE_NUMBER]"
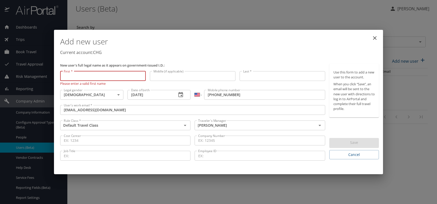
paste input "[PERSON_NAME]"
drag, startPoint x: 74, startPoint y: 76, endPoint x: 130, endPoint y: 74, distance: 56.6
click at [130, 74] on input "[PERSON_NAME]" at bounding box center [103, 76] width 86 height 10
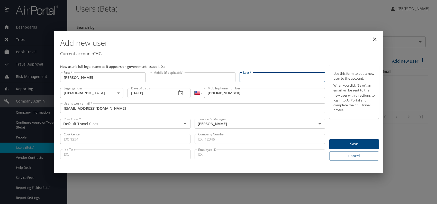
paste input "[PERSON_NAME]"
click at [255, 77] on input "[PERSON_NAME]" at bounding box center [283, 78] width 86 height 10
click at [273, 56] on p "Current account: CHG" at bounding box center [219, 54] width 319 height 6
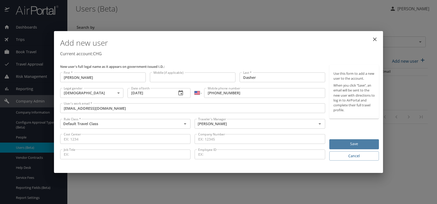
click at [350, 143] on span "Save" at bounding box center [354, 144] width 41 height 6
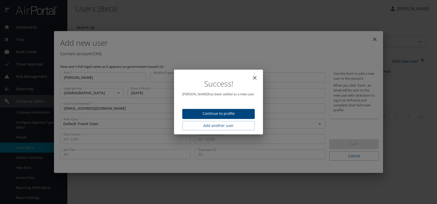
click at [226, 112] on span "Continue to profile" at bounding box center [218, 114] width 64 height 6
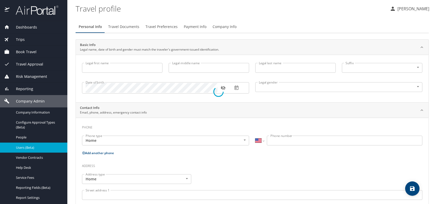
click at [157, 25] on div at bounding box center [218, 92] width 437 height 225
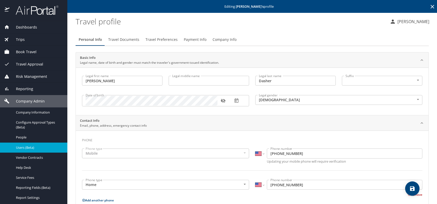
click at [155, 40] on span "Travel Preferences" at bounding box center [162, 40] width 32 height 6
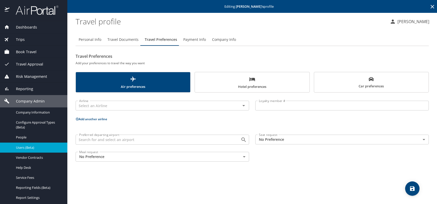
click at [261, 86] on span "Hotel preferences" at bounding box center [252, 83] width 108 height 14
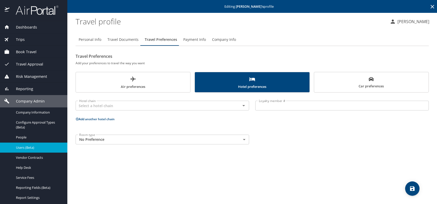
click at [129, 138] on body "Dashboards AirPortal 360™ Manager My Travel Dashboard Trips Airtinerary® Lookup…" at bounding box center [218, 102] width 437 height 204
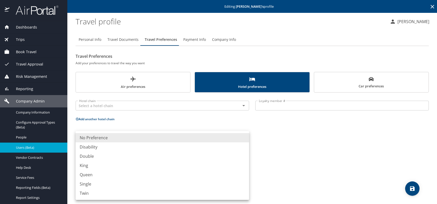
click at [99, 164] on li "King" at bounding box center [163, 165] width 174 height 9
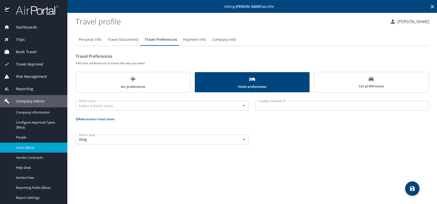
click at [315, 157] on div "Personal Info Travel Documents Travel Preferences Payment Info Company Info Tra…" at bounding box center [252, 116] width 353 height 175
click at [414, 190] on icon "save" at bounding box center [412, 188] width 5 height 5
click at [37, 148] on span "Users (Beta)" at bounding box center [38, 147] width 45 height 5
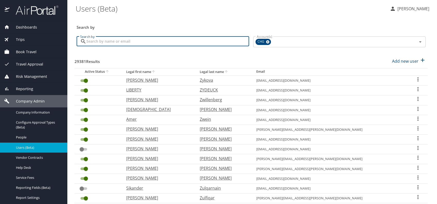
paste input "[EMAIL_ADDRESS][DOMAIN_NAME]"
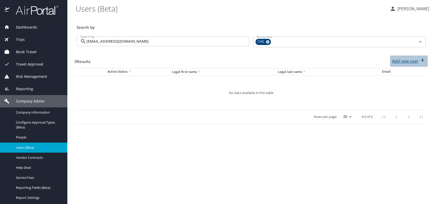
click at [410, 60] on p "Add new user" at bounding box center [405, 61] width 26 height 6
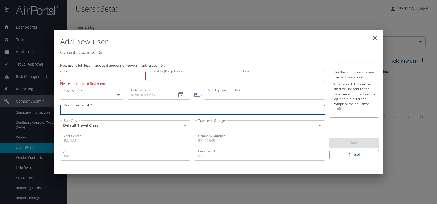
paste input "[EMAIL_ADDRESS][DOMAIN_NAME]"
click at [239, 125] on input "text" at bounding box center [252, 125] width 112 height 7
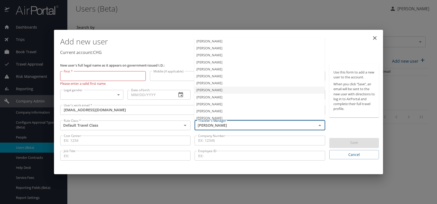
click at [210, 85] on li "[PERSON_NAME]" at bounding box center [259, 83] width 130 height 7
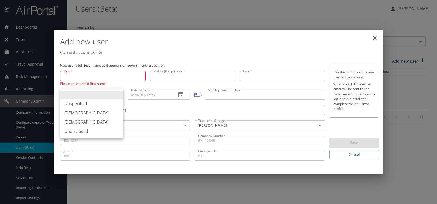
click at [105, 95] on body "Dashboards AirPortal 360™ Manager My Travel Dashboard Trips Airtinerary® Lookup…" at bounding box center [218, 102] width 437 height 204
click at [76, 118] on li "[DEMOGRAPHIC_DATA]" at bounding box center [91, 122] width 63 height 9
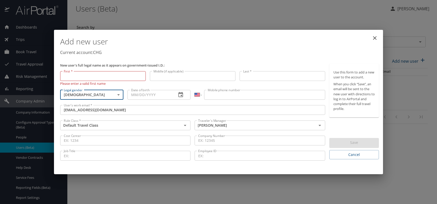
click at [157, 93] on input "Date of birth" at bounding box center [150, 95] width 45 height 10
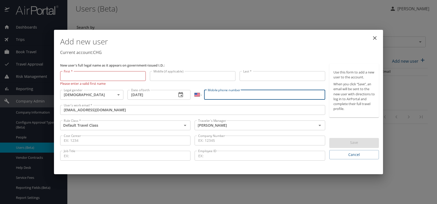
paste input "[PHONE_NUMBER]"
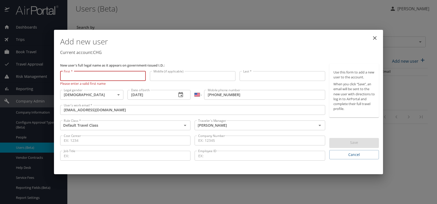
paste input "[PERSON_NAME]"
click at [74, 75] on input "[PERSON_NAME]" at bounding box center [103, 76] width 86 height 10
click at [72, 75] on input "[PERSON_NAME]" at bounding box center [103, 76] width 86 height 10
drag, startPoint x: 71, startPoint y: 76, endPoint x: 118, endPoint y: 76, distance: 46.6
click at [118, 76] on input "[PERSON_NAME]" at bounding box center [103, 76] width 86 height 10
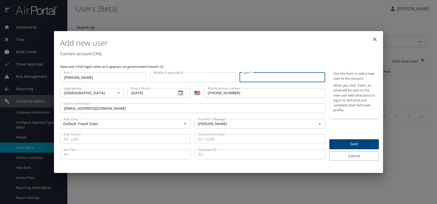
paste input "[PERSON_NAME]"
click at [260, 76] on input "[PERSON_NAME]" at bounding box center [283, 78] width 86 height 10
click at [285, 46] on h1 "Add new user" at bounding box center [219, 42] width 319 height 15
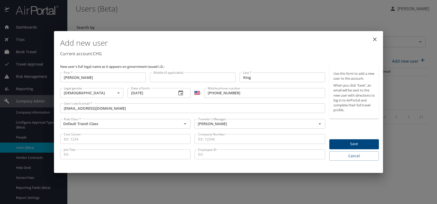
click at [354, 139] on div "Use this form to add a new user to the account. When you click “Save”, an email…" at bounding box center [354, 113] width 50 height 96
click at [345, 145] on span "Save" at bounding box center [354, 144] width 41 height 6
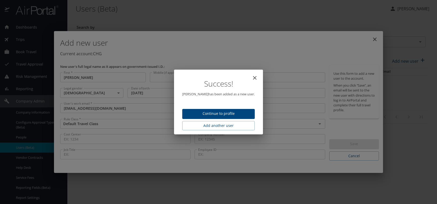
click at [222, 112] on span "Continue to profile" at bounding box center [218, 114] width 64 height 6
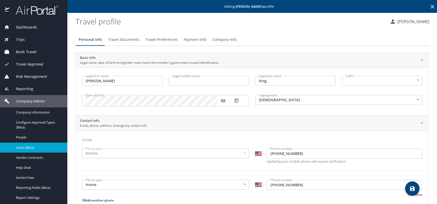
click at [164, 39] on span "Travel Preferences" at bounding box center [162, 40] width 32 height 6
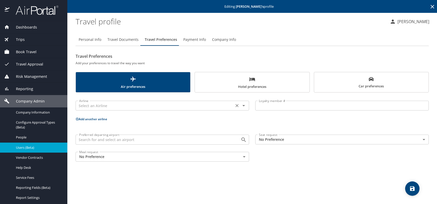
click at [162, 107] on input "text" at bounding box center [154, 105] width 155 height 7
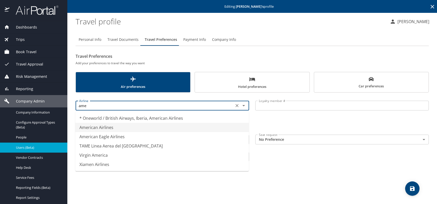
drag, startPoint x: 124, startPoint y: 123, endPoint x: 167, endPoint y: 126, distance: 43.5
click at [124, 123] on li "American Airlines" at bounding box center [162, 127] width 174 height 9
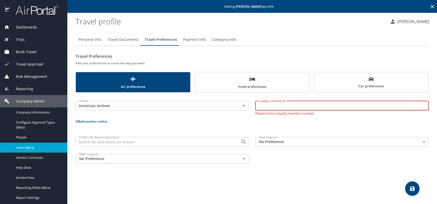
paste input "A2V9512"
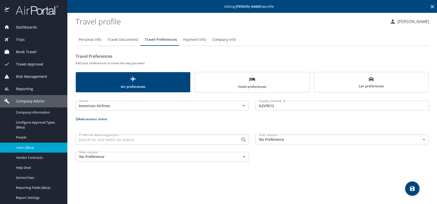
drag, startPoint x: 350, startPoint y: 78, endPoint x: 324, endPoint y: 89, distance: 27.8
click at [350, 78] on span "Car preferences" at bounding box center [371, 83] width 108 height 13
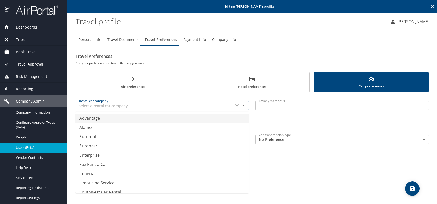
click at [117, 106] on input "text" at bounding box center [154, 105] width 155 height 7
click at [131, 119] on li "Avis Rent a Car" at bounding box center [162, 118] width 174 height 9
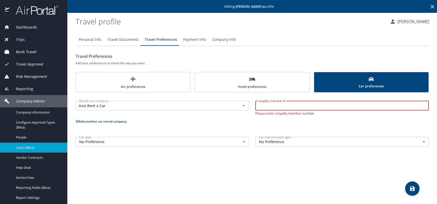
paste input "Z0402U"
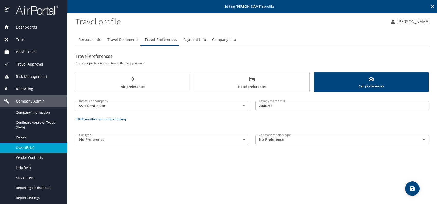
click at [210, 82] on span "Hotel preferences" at bounding box center [252, 83] width 108 height 14
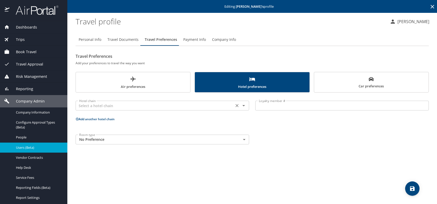
click at [138, 108] on input "text" at bounding box center [154, 105] width 155 height 7
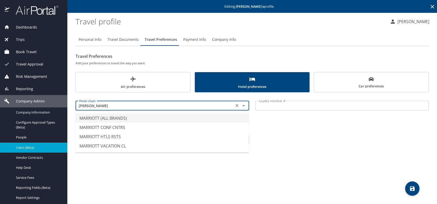
drag, startPoint x: 107, startPoint y: 117, endPoint x: 123, endPoint y: 117, distance: 15.7
click at [107, 118] on li "MARRIOTT (ALL BRANDS)" at bounding box center [162, 118] width 174 height 9
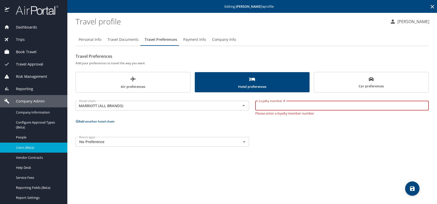
paste input "222286650"
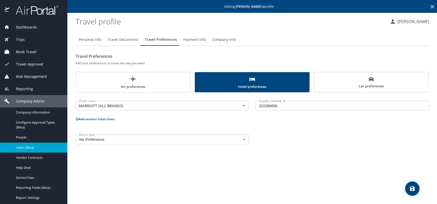
click at [107, 118] on button "Add another hotel chain" at bounding box center [95, 119] width 39 height 4
click at [102, 139] on input "text" at bounding box center [154, 138] width 155 height 7
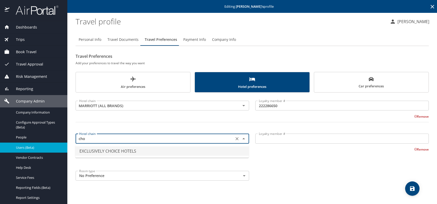
click at [122, 151] on li "EXCLUSIVELY CHOICE HOTELS" at bounding box center [162, 151] width 174 height 9
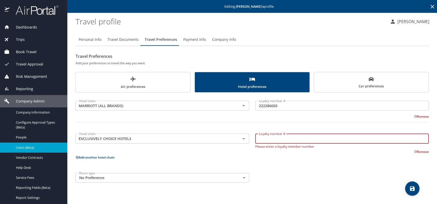
paste input "LXK80564"
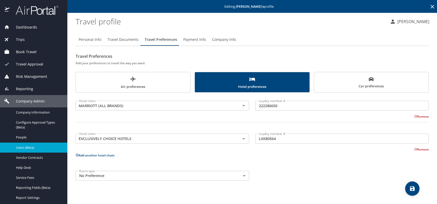
click at [100, 154] on button "Add another hotel chain" at bounding box center [95, 155] width 39 height 4
click at [128, 174] on input "text" at bounding box center [154, 171] width 155 height 7
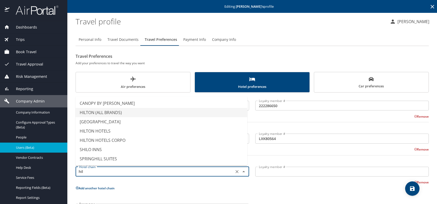
click at [115, 113] on li "HILTON (ALL BRANDS)" at bounding box center [162, 112] width 172 height 9
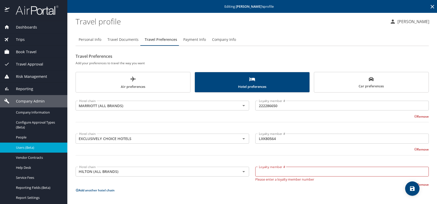
drag, startPoint x: 276, startPoint y: 169, endPoint x: 266, endPoint y: 172, distance: 10.5
click at [263, 174] on input "Loyalty member #" at bounding box center [342, 172] width 174 height 10
paste input "533804254"
click at [98, 186] on button "Add another hotel chain" at bounding box center [95, 188] width 39 height 4
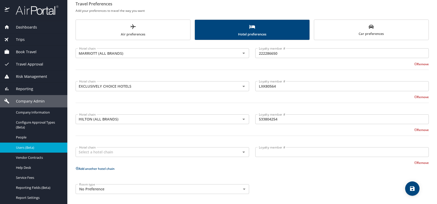
scroll to position [53, 0]
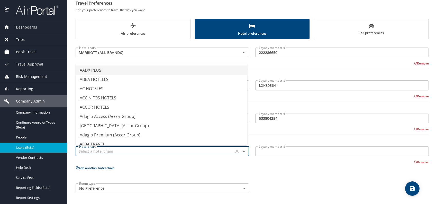
click at [123, 150] on input "text" at bounding box center [154, 151] width 155 height 7
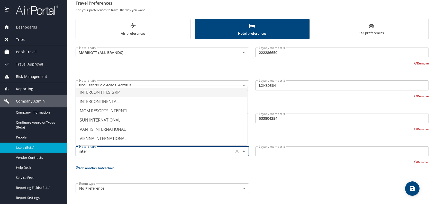
click at [121, 91] on li "INTERCON HTLS GRP" at bounding box center [162, 92] width 172 height 9
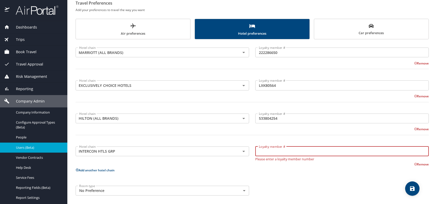
paste input "LXK80564"
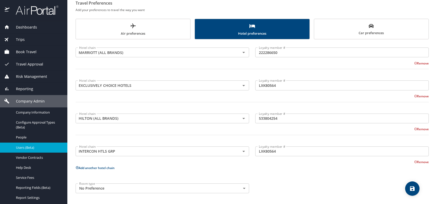
click at [338, 176] on div "Hotel chain MARRIOTT (ALL BRANDS) Hotel chain Loyalty member # 222286650 Loyalt…" at bounding box center [252, 119] width 353 height 154
click at [413, 188] on icon "save" at bounding box center [412, 188] width 5 height 5
click at [337, 184] on div "Room type No Preference NotApplicable Room type" at bounding box center [253, 189] width 360 height 16
click at [24, 148] on span "Users (Beta)" at bounding box center [38, 147] width 45 height 5
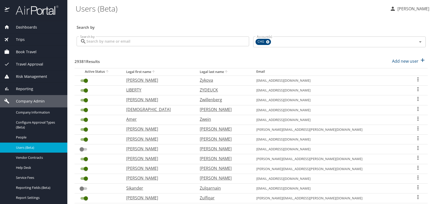
click at [28, 87] on span "Reporting" at bounding box center [22, 89] width 24 height 6
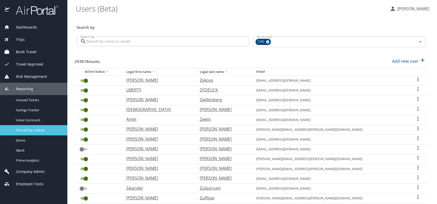
click at [42, 127] on div "Virtual Pay Lookup" at bounding box center [33, 130] width 59 height 6
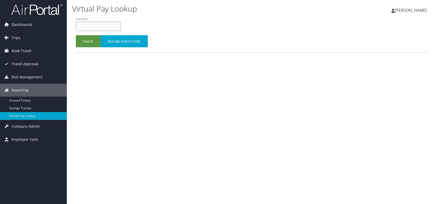
paste input "CJDSIH"
click at [87, 26] on input "CJDSIH" at bounding box center [98, 27] width 45 height 10
type input "CJDSIH"
click at [83, 38] on button "Search" at bounding box center [88, 41] width 25 height 12
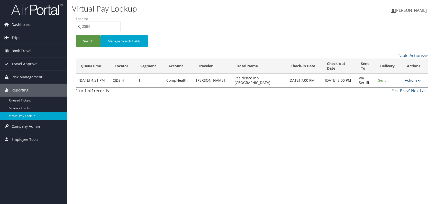
click at [411, 80] on link "Actions" at bounding box center [413, 80] width 16 height 5
click at [397, 97] on link "Logs" at bounding box center [403, 96] width 32 height 9
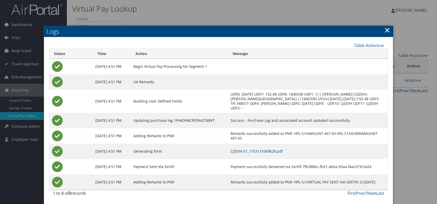
click at [283, 151] on link "CJDSIH-S1_1753131069628.pdf" at bounding box center [257, 151] width 52 height 5
